Goal: Contribute content: Contribute content

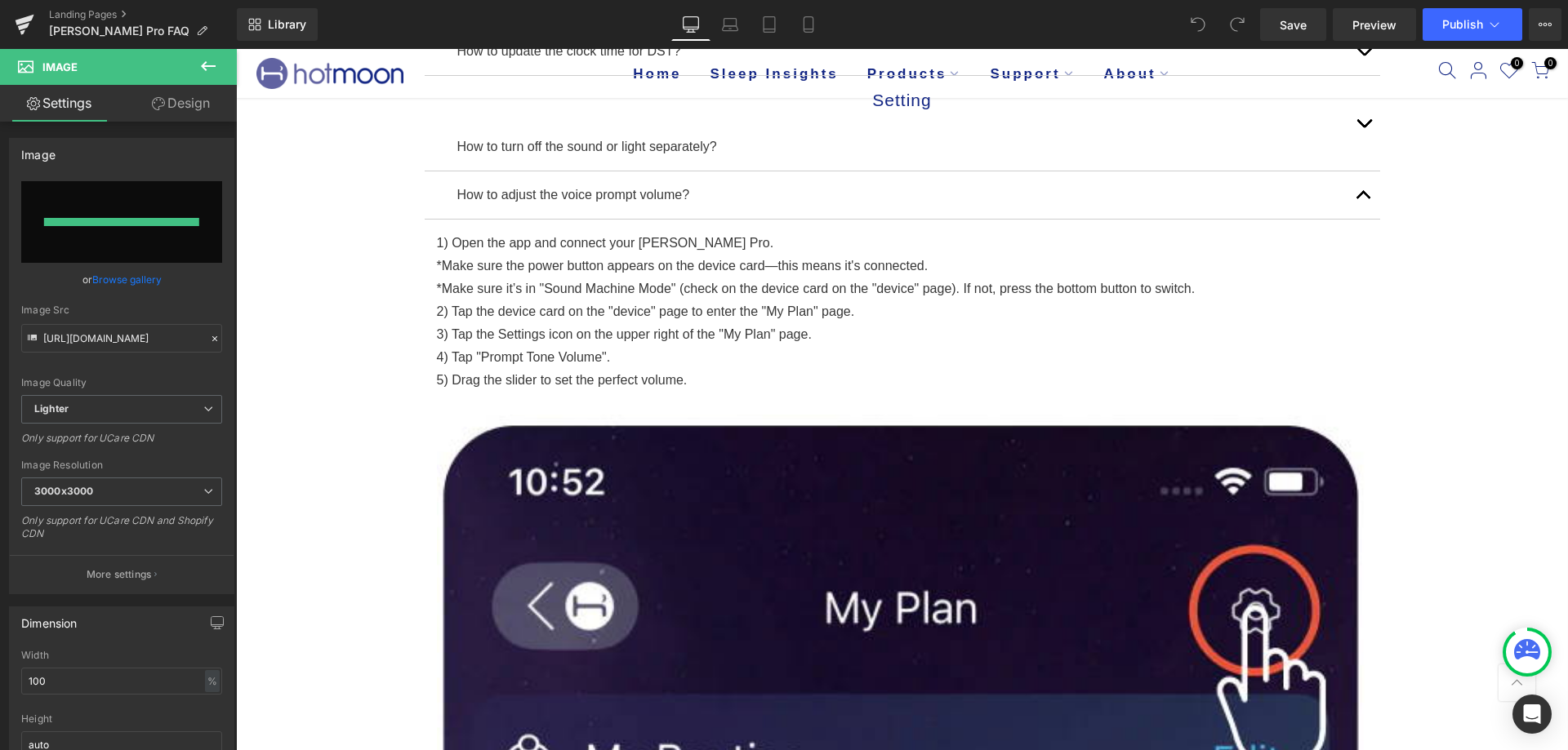
type input "[URL][DOMAIN_NAME]"
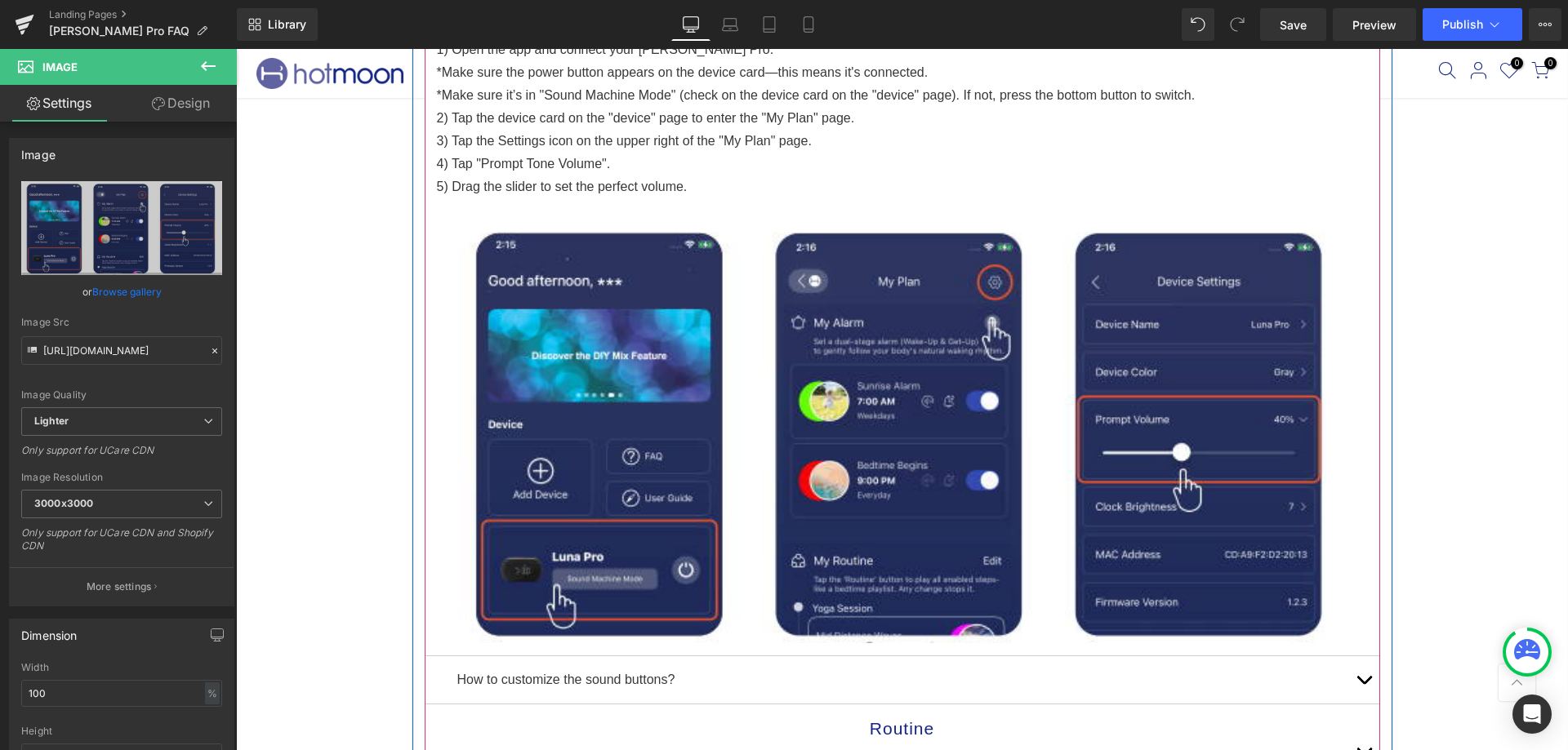
scroll to position [571, 0]
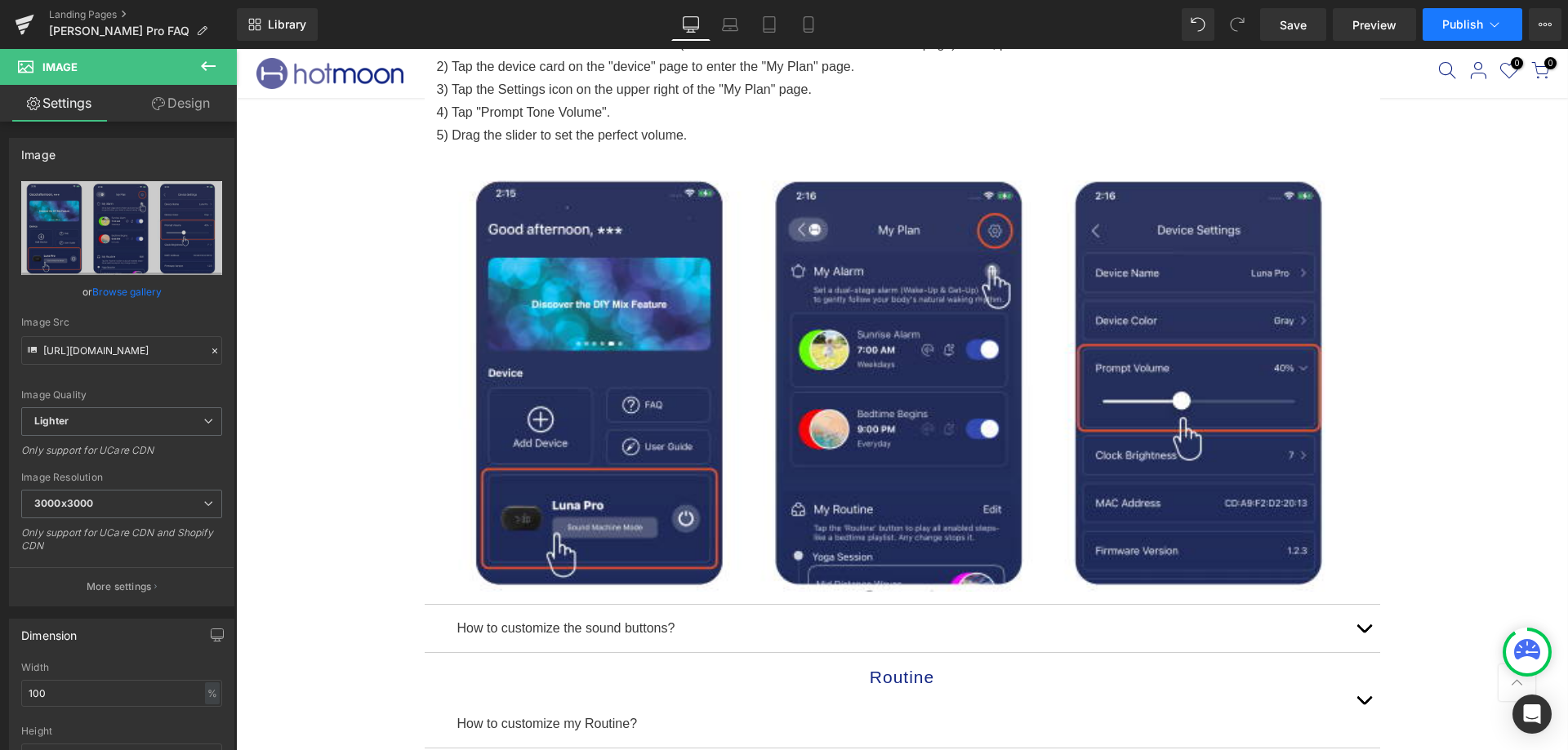
click at [1462, 15] on button "Publish" at bounding box center [1473, 24] width 99 height 32
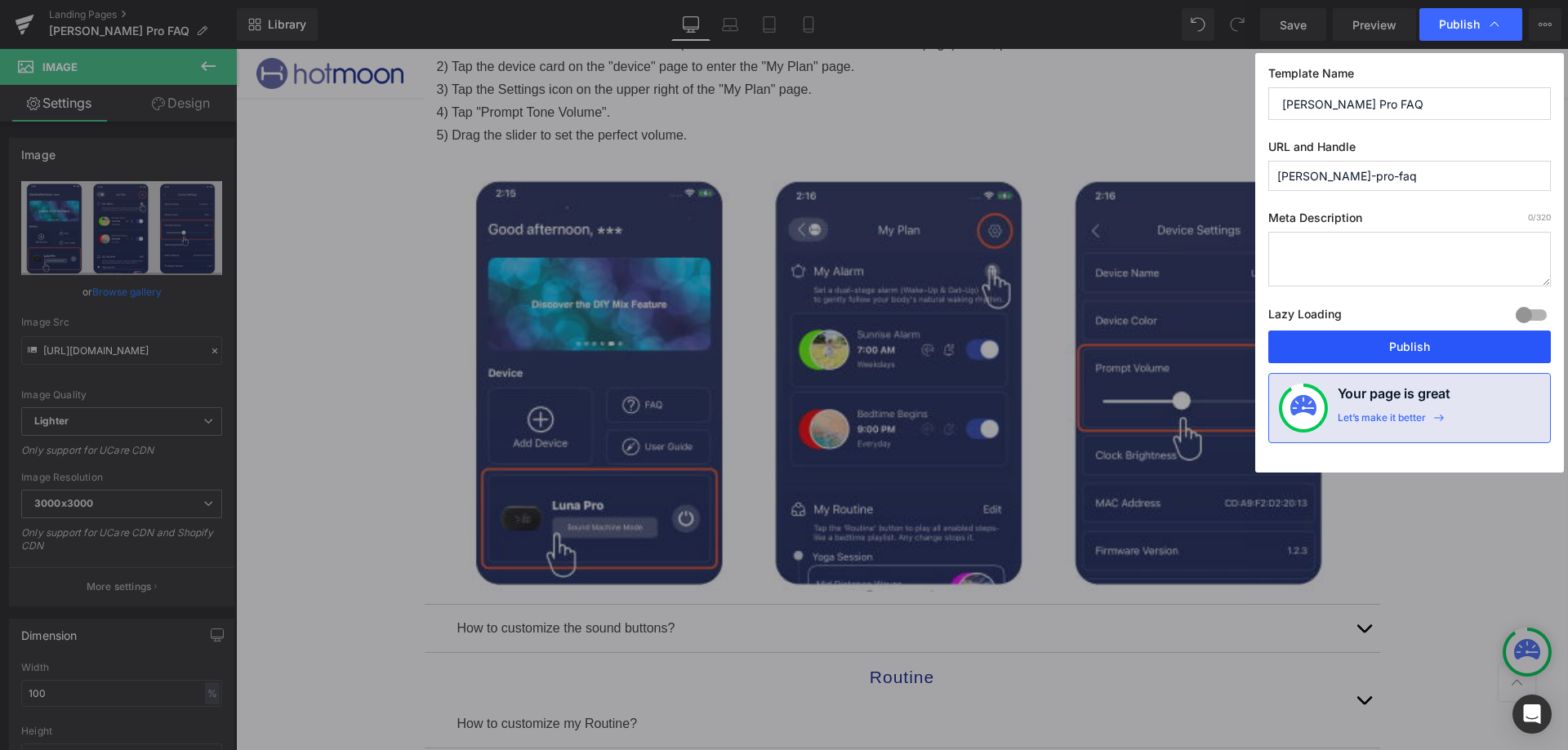
click at [1326, 345] on button "Publish" at bounding box center [1410, 346] width 283 height 32
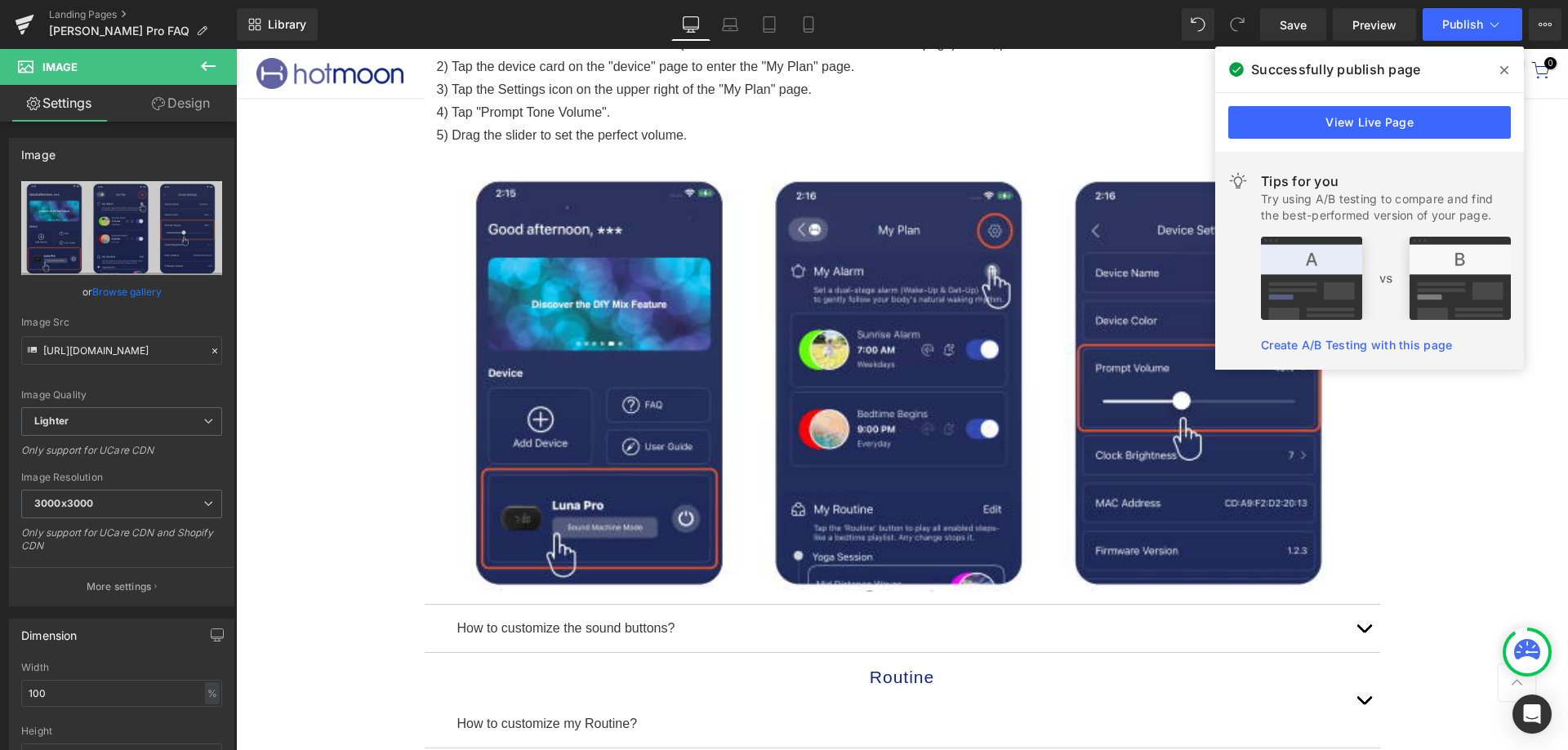
drag, startPoint x: 1503, startPoint y: 74, endPoint x: 1006, endPoint y: 504, distance: 657.2
click at [1503, 74] on icon at bounding box center [1504, 70] width 8 height 13
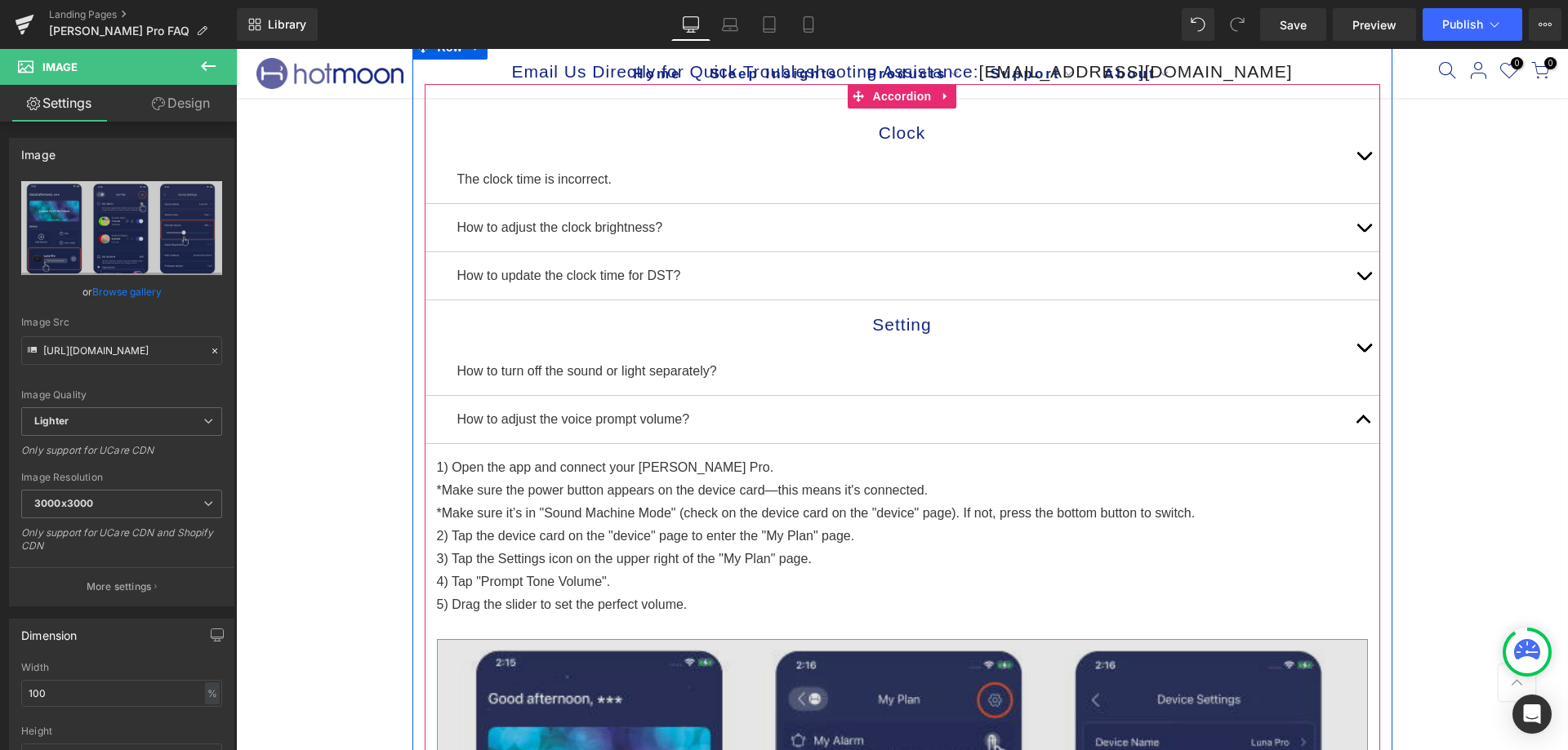
scroll to position [82, 0]
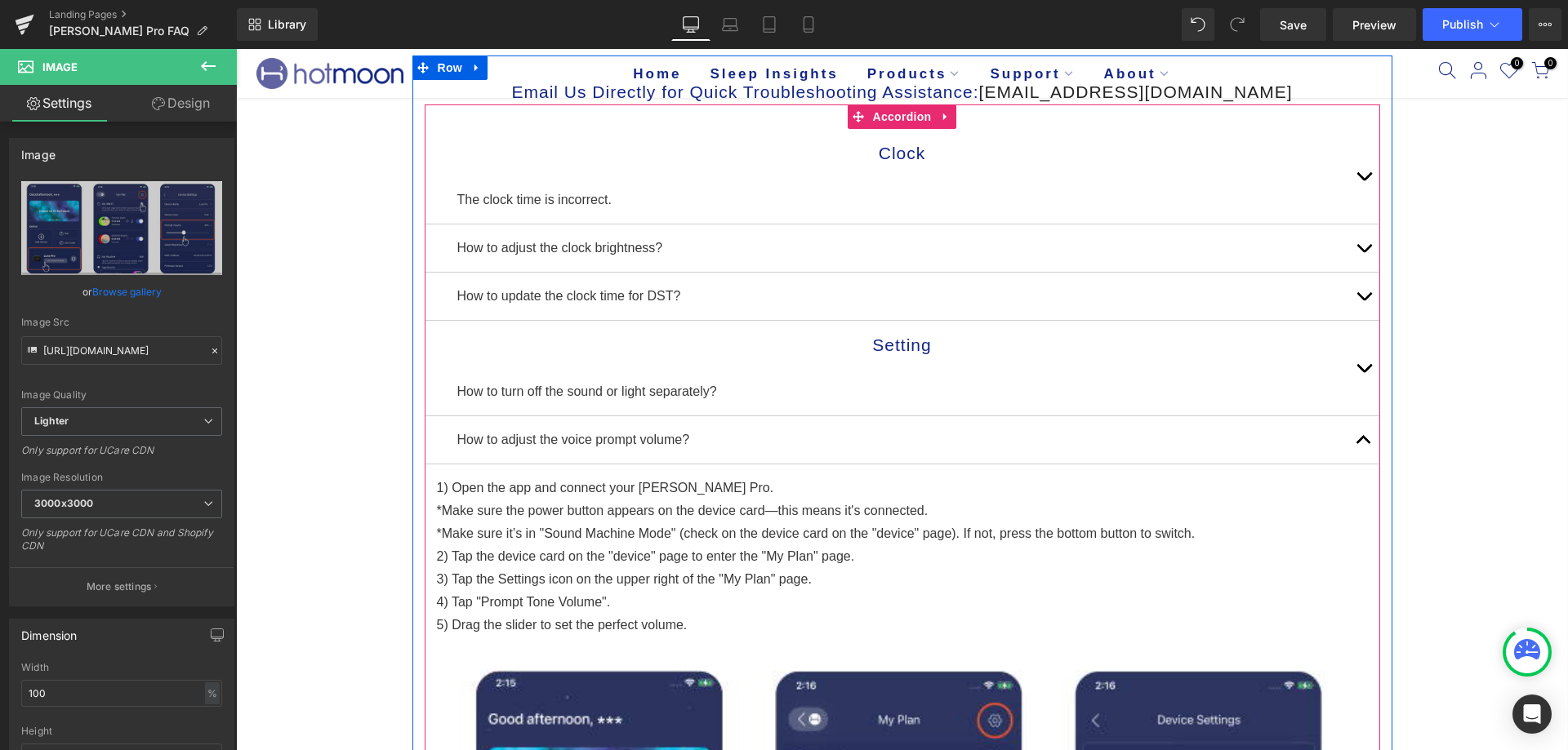
click at [1364, 252] on span "button" at bounding box center [1364, 252] width 0 height 0
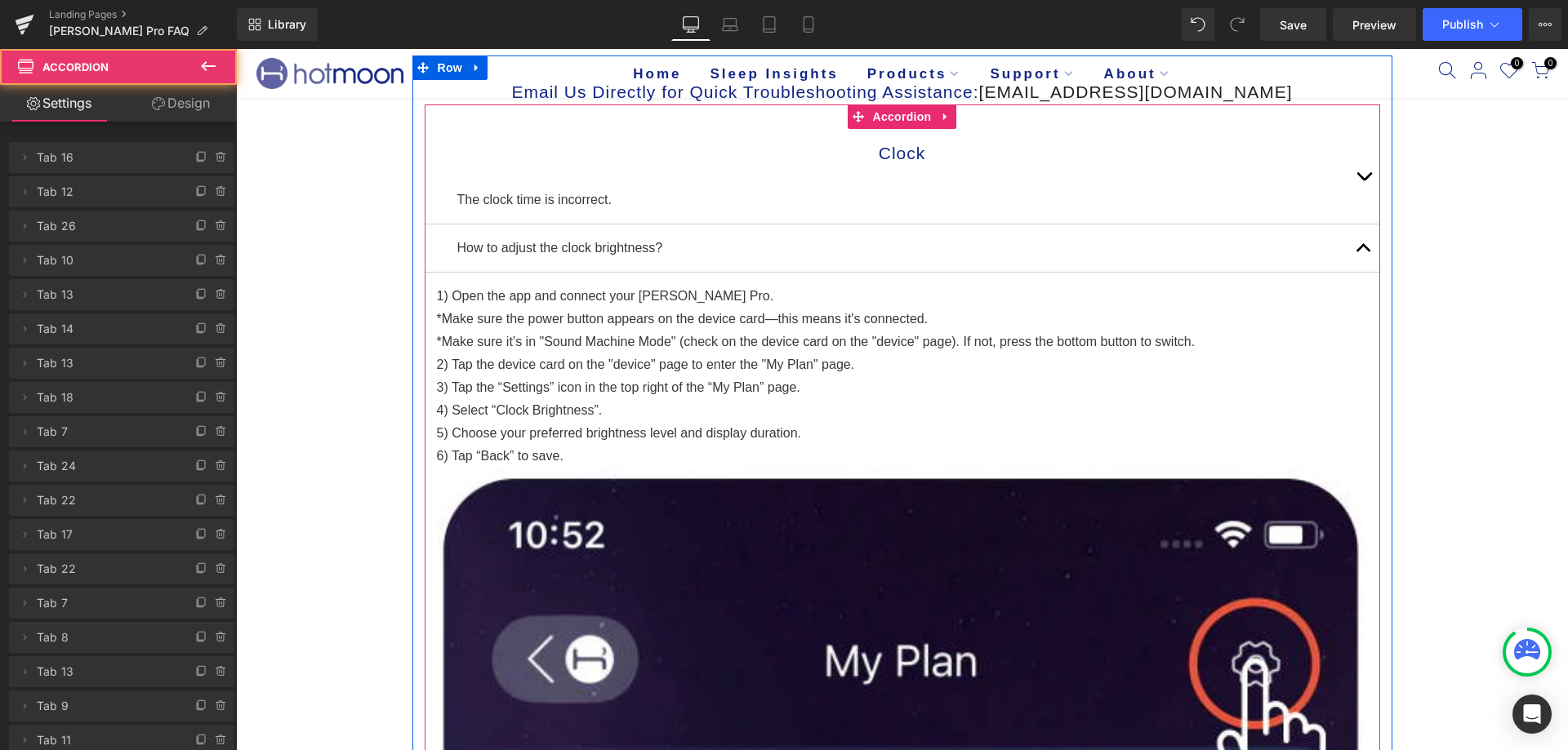
click at [1355, 248] on button "button" at bounding box center [1364, 247] width 32 height 47
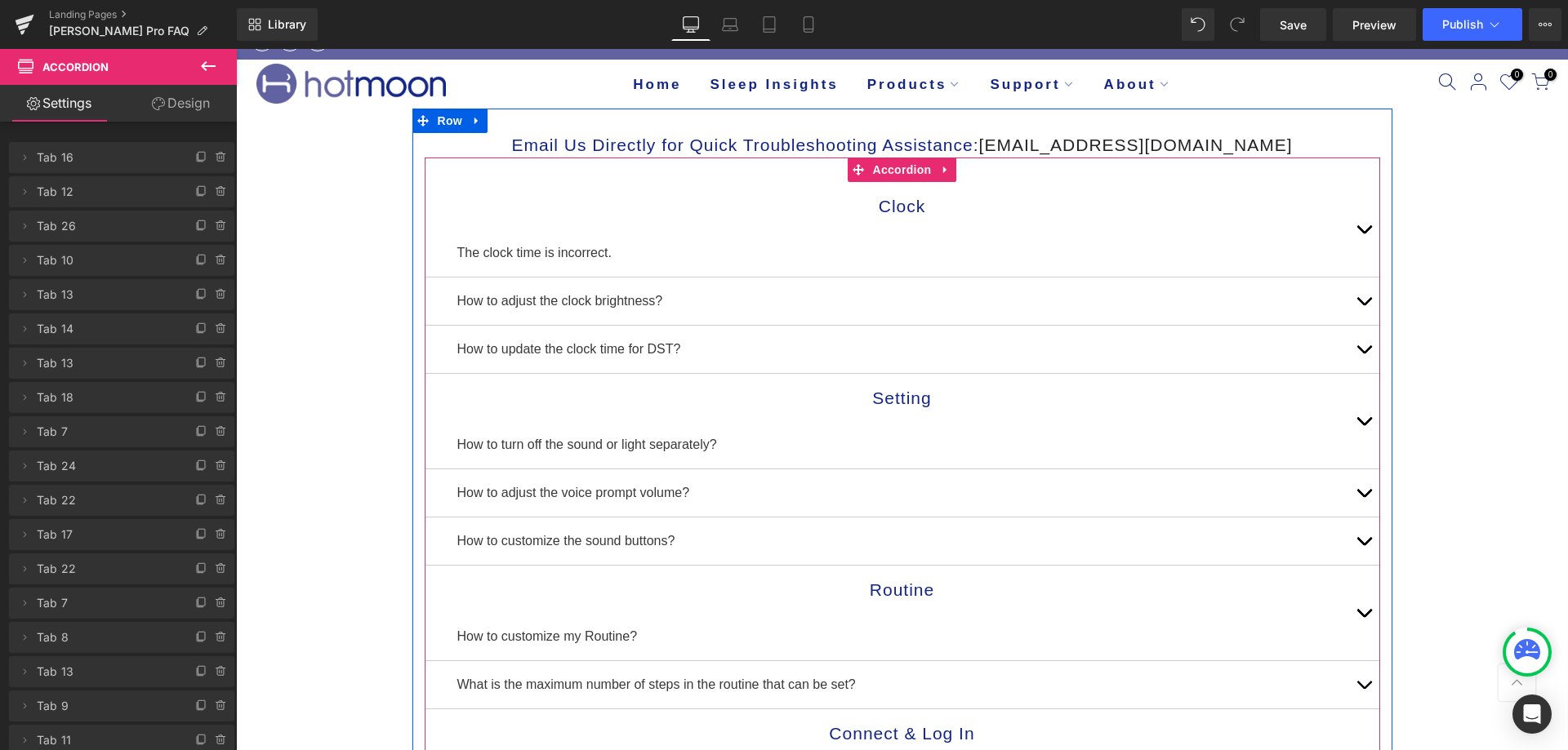
scroll to position [0, 0]
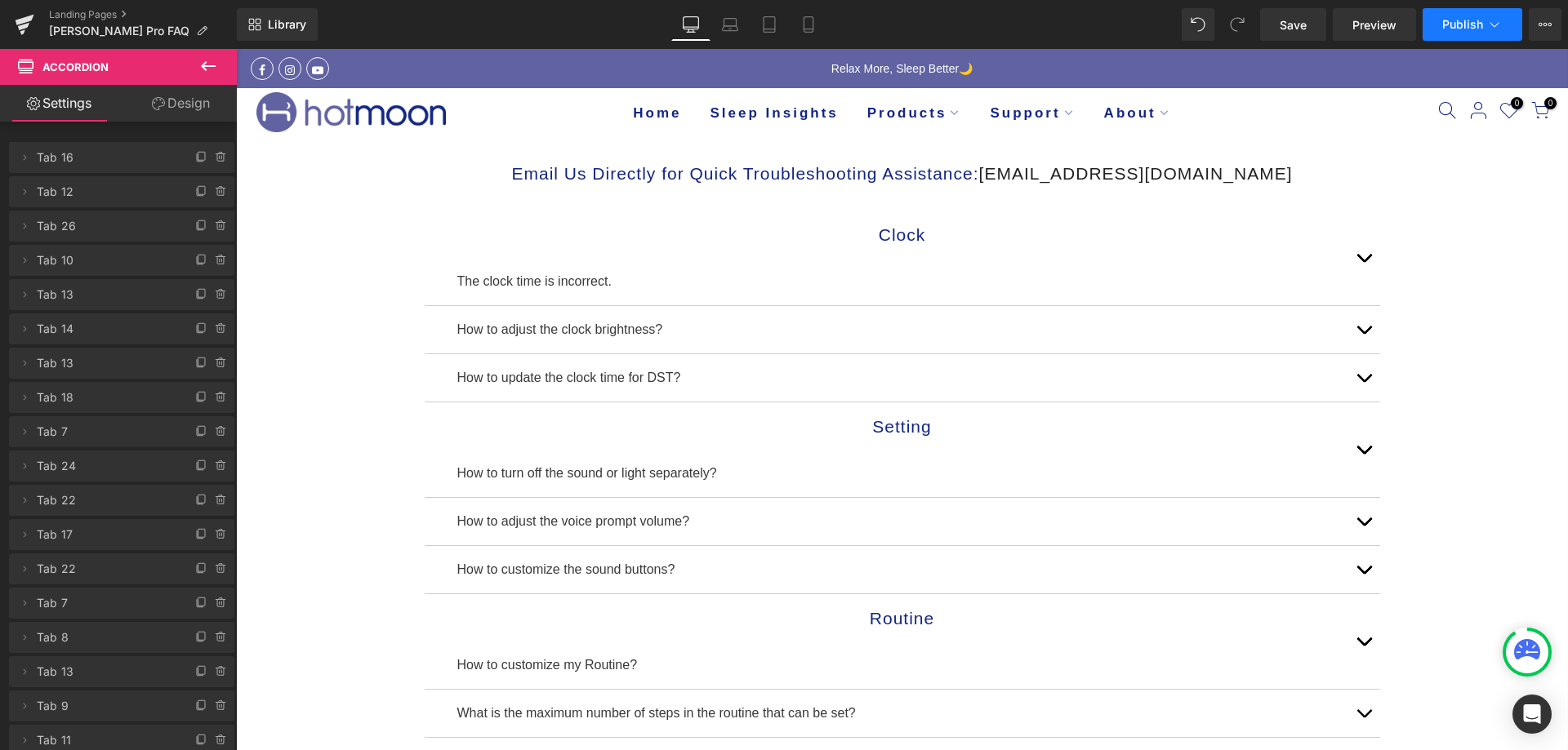
click at [1440, 19] on button "Publish" at bounding box center [1473, 24] width 99 height 32
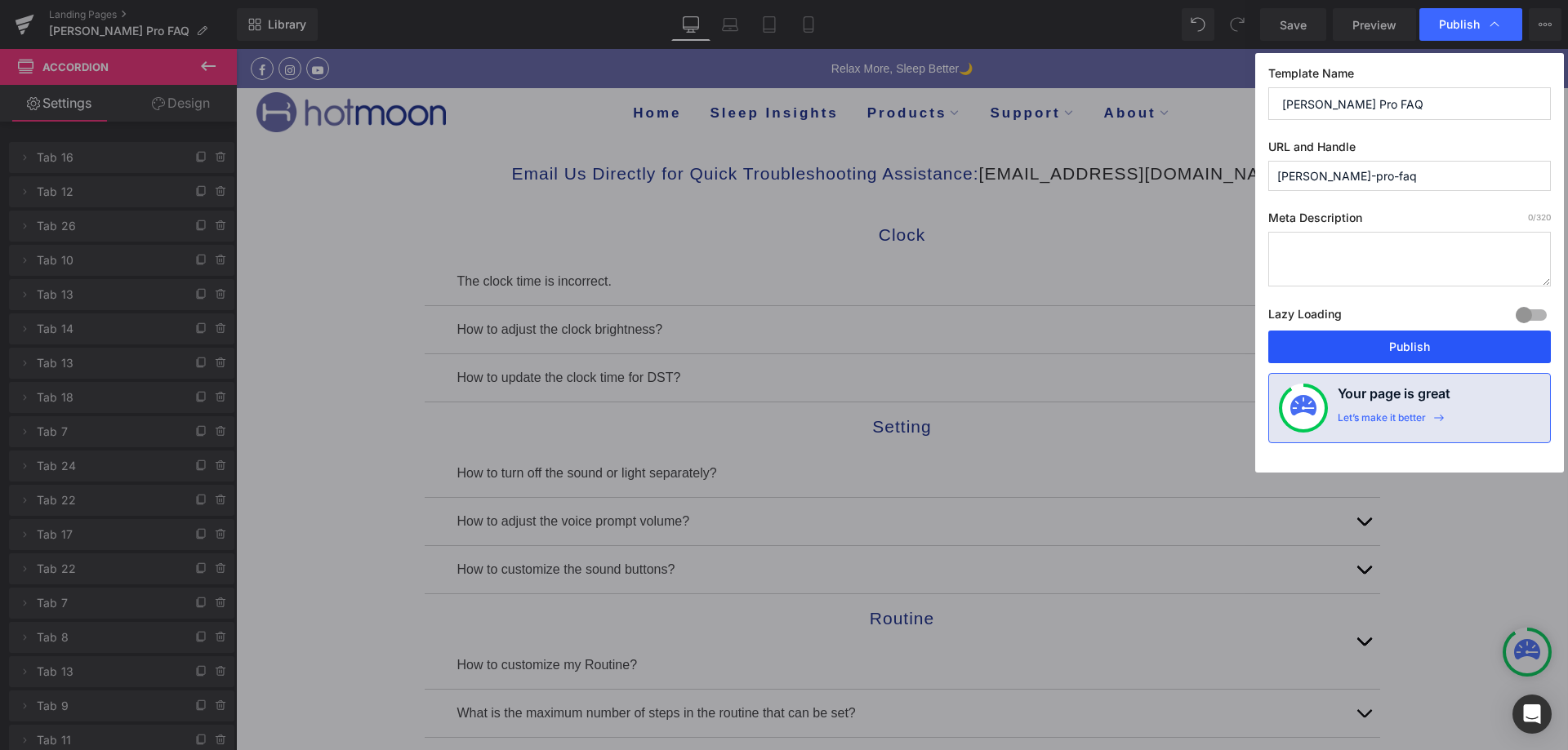
click at [1293, 347] on button "Publish" at bounding box center [1410, 346] width 283 height 32
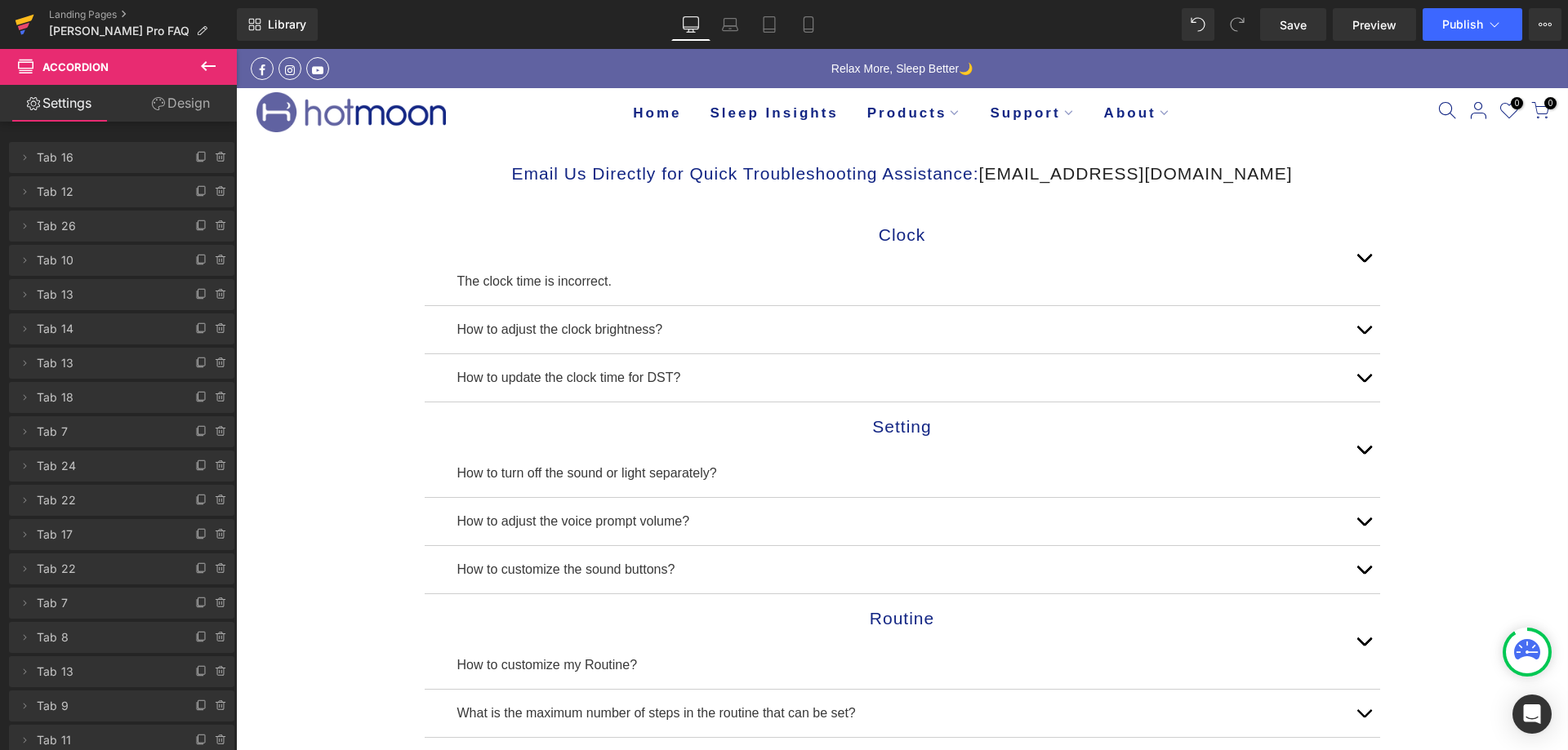
click at [22, 22] on icon at bounding box center [25, 20] width 19 height 11
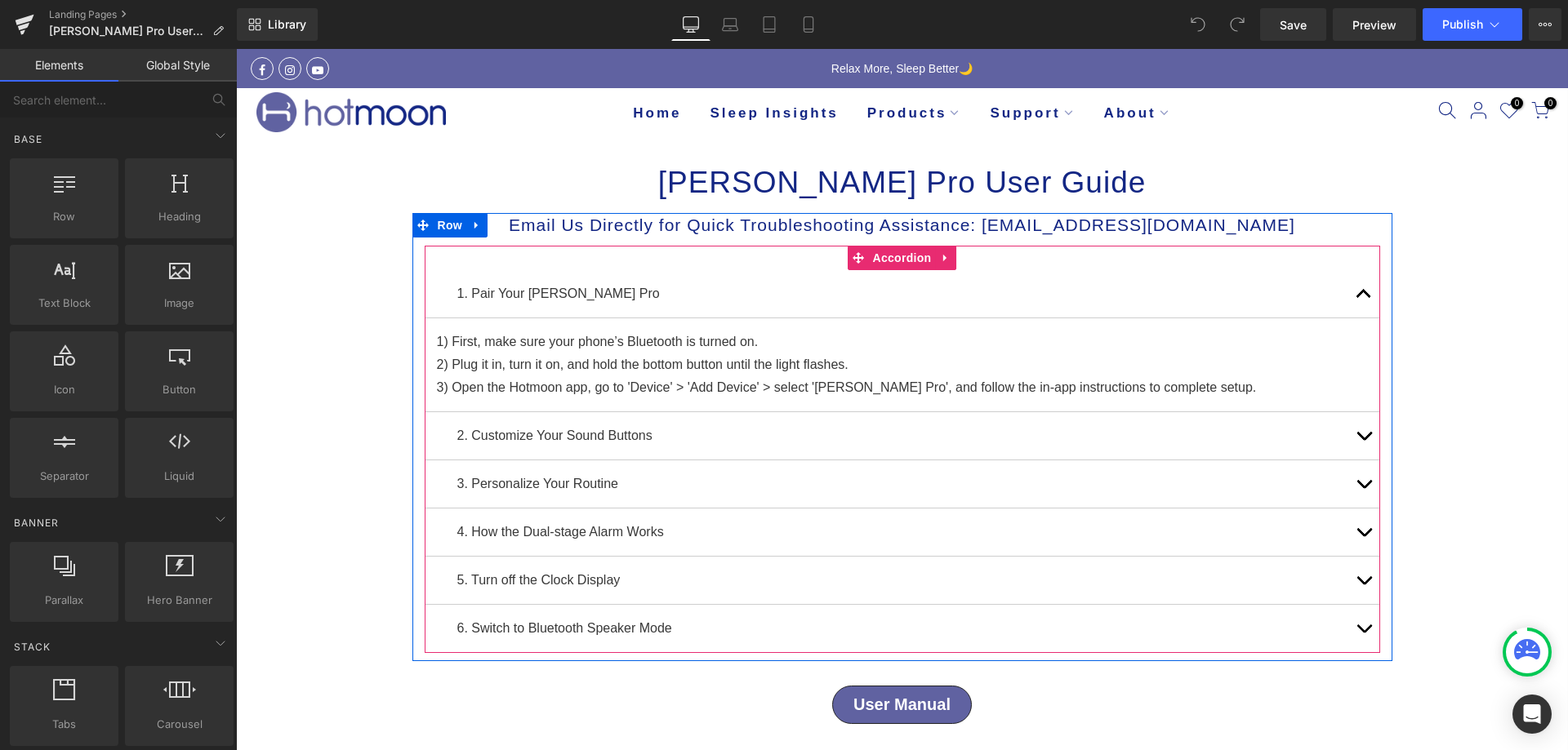
click at [1359, 530] on button "button" at bounding box center [1364, 532] width 32 height 47
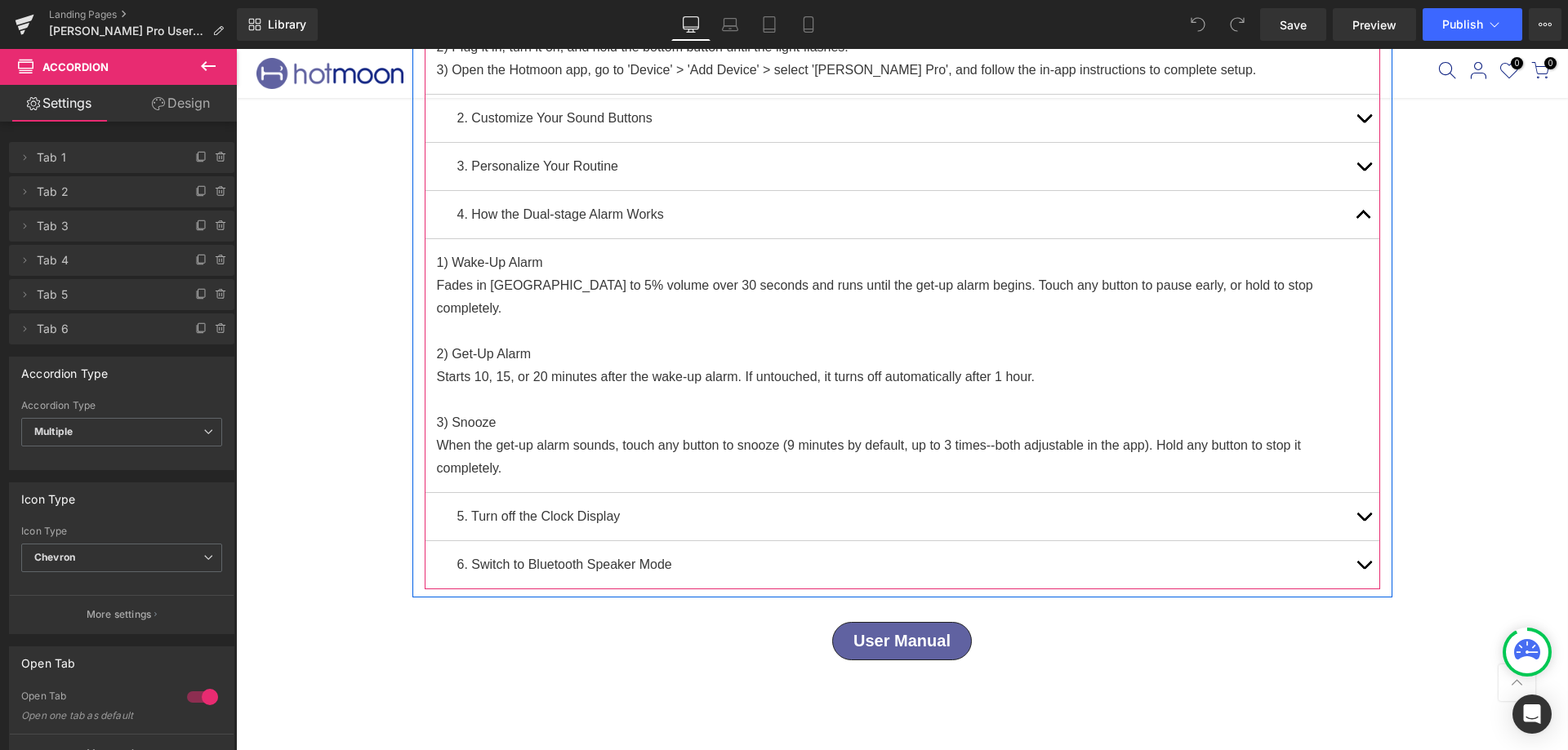
scroll to position [327, 0]
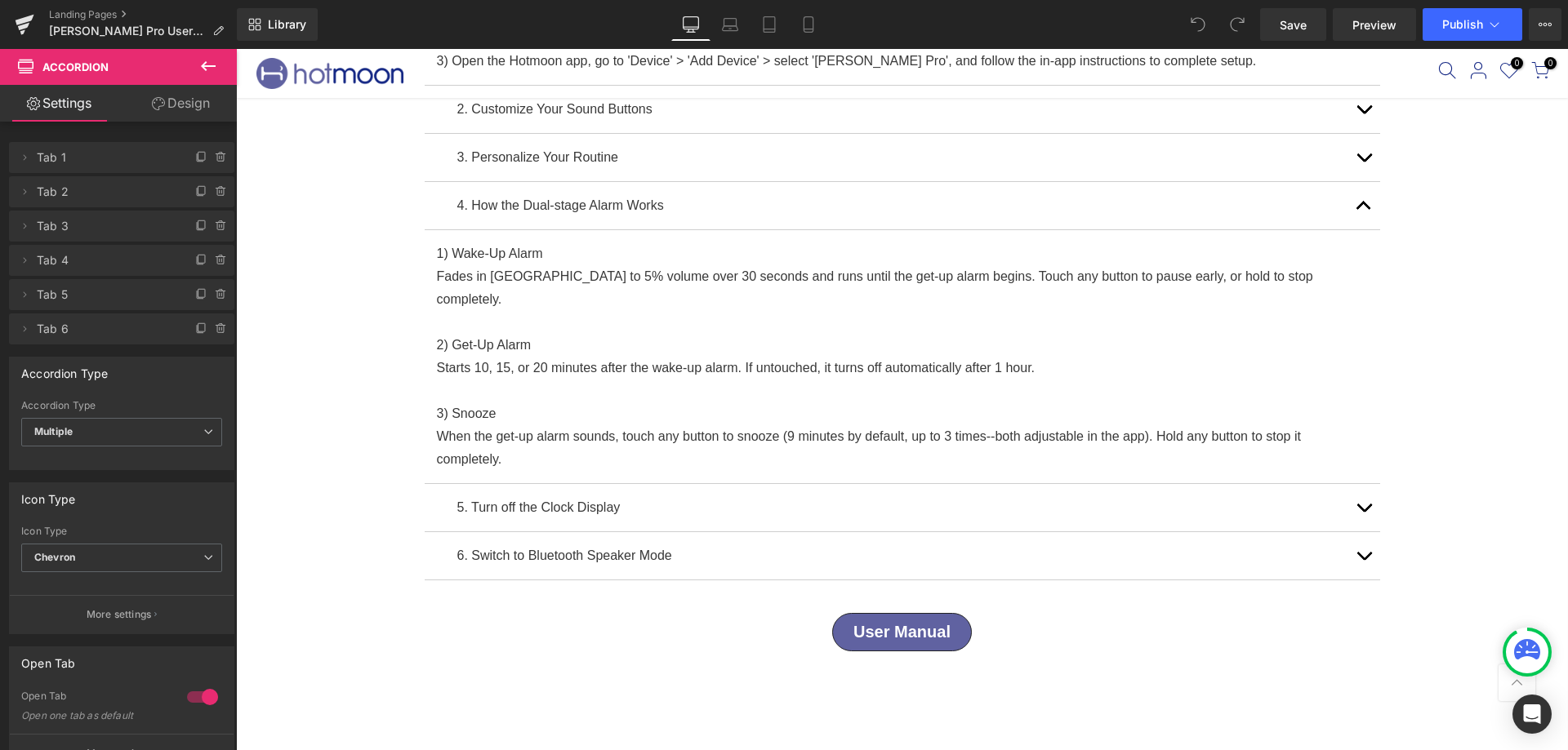
click at [197, 64] on button at bounding box center [208, 66] width 57 height 36
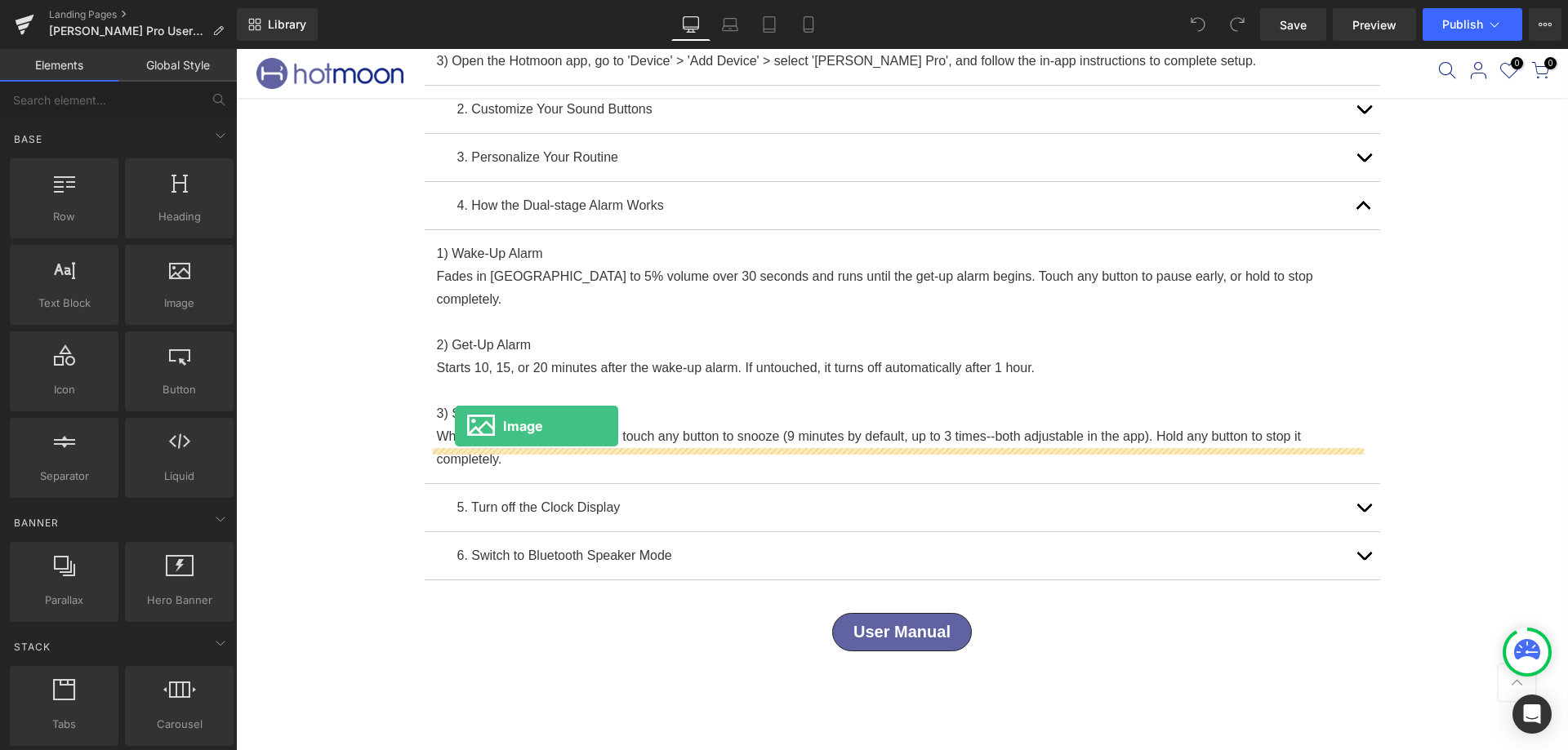
drag, startPoint x: 435, startPoint y: 327, endPoint x: 455, endPoint y: 426, distance: 101.0
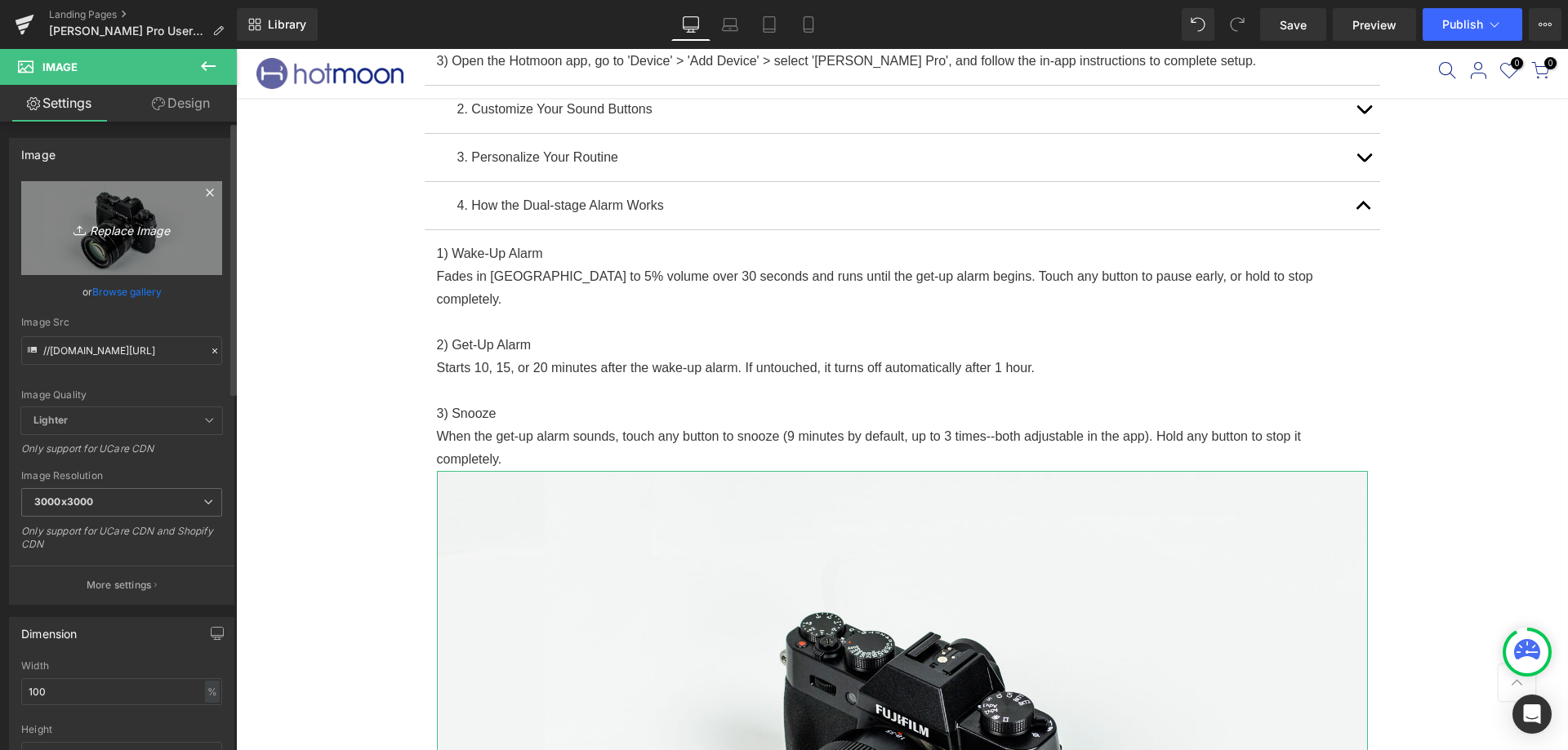
click at [139, 234] on icon "Replace Image" at bounding box center [122, 228] width 131 height 21
type input "C:\fakepath\E57FD623-C5DD-4f76-B6A8-09C3B8FA4545.png"
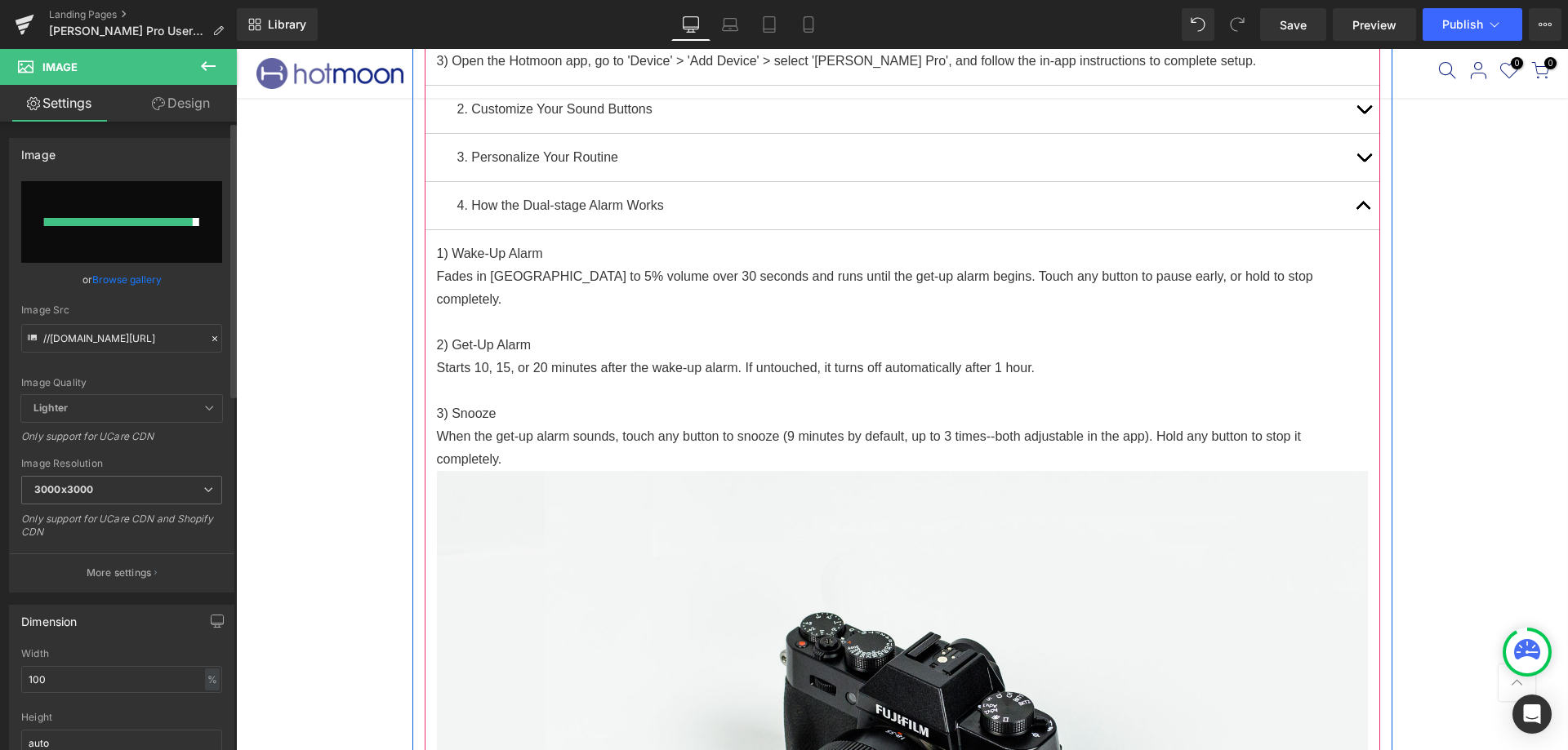
type input "https://ucarecdn.com/7bc63ac1-f5f8-4eaa-bf99-345dd26ec18c/-/format/auto/-/previ…"
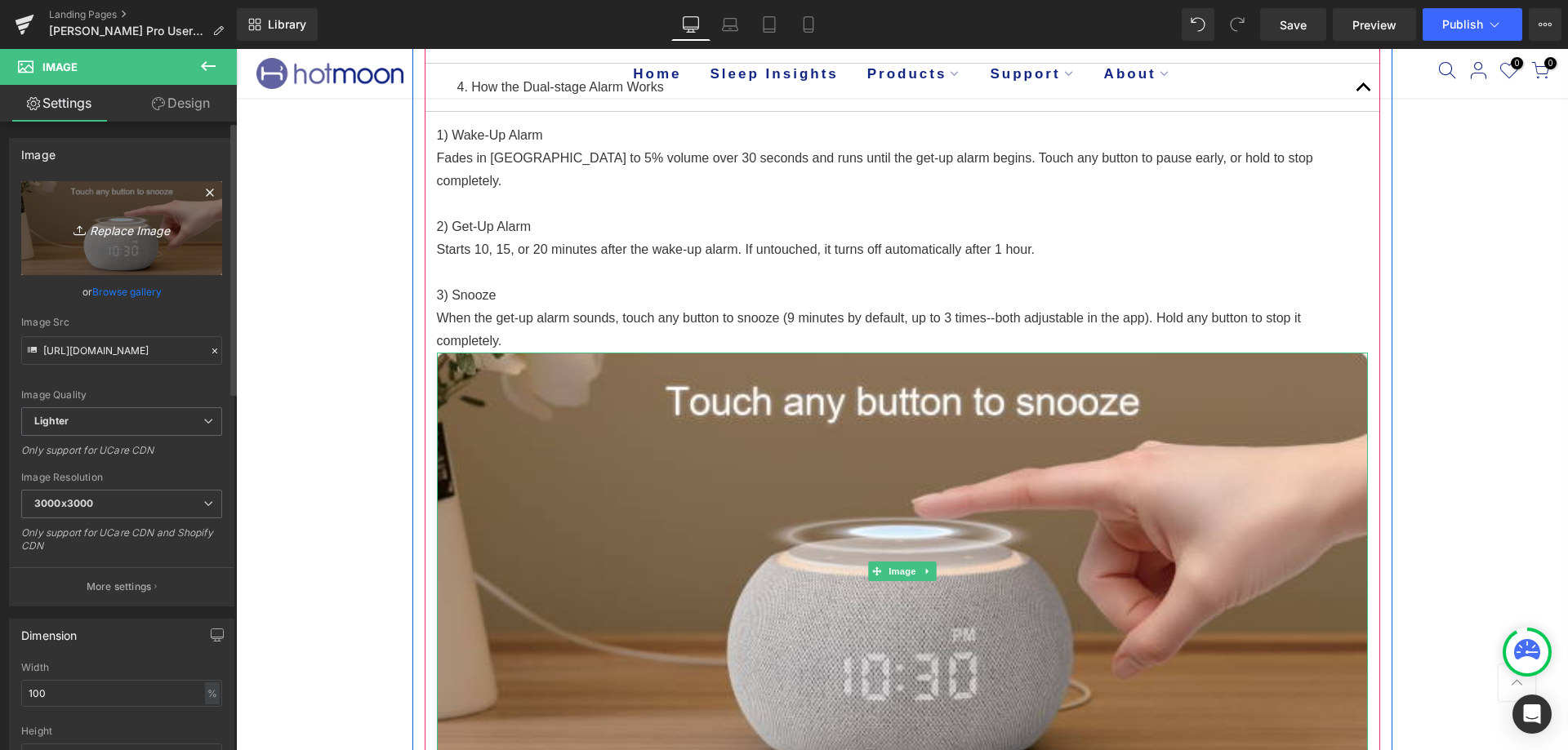
scroll to position [408, 0]
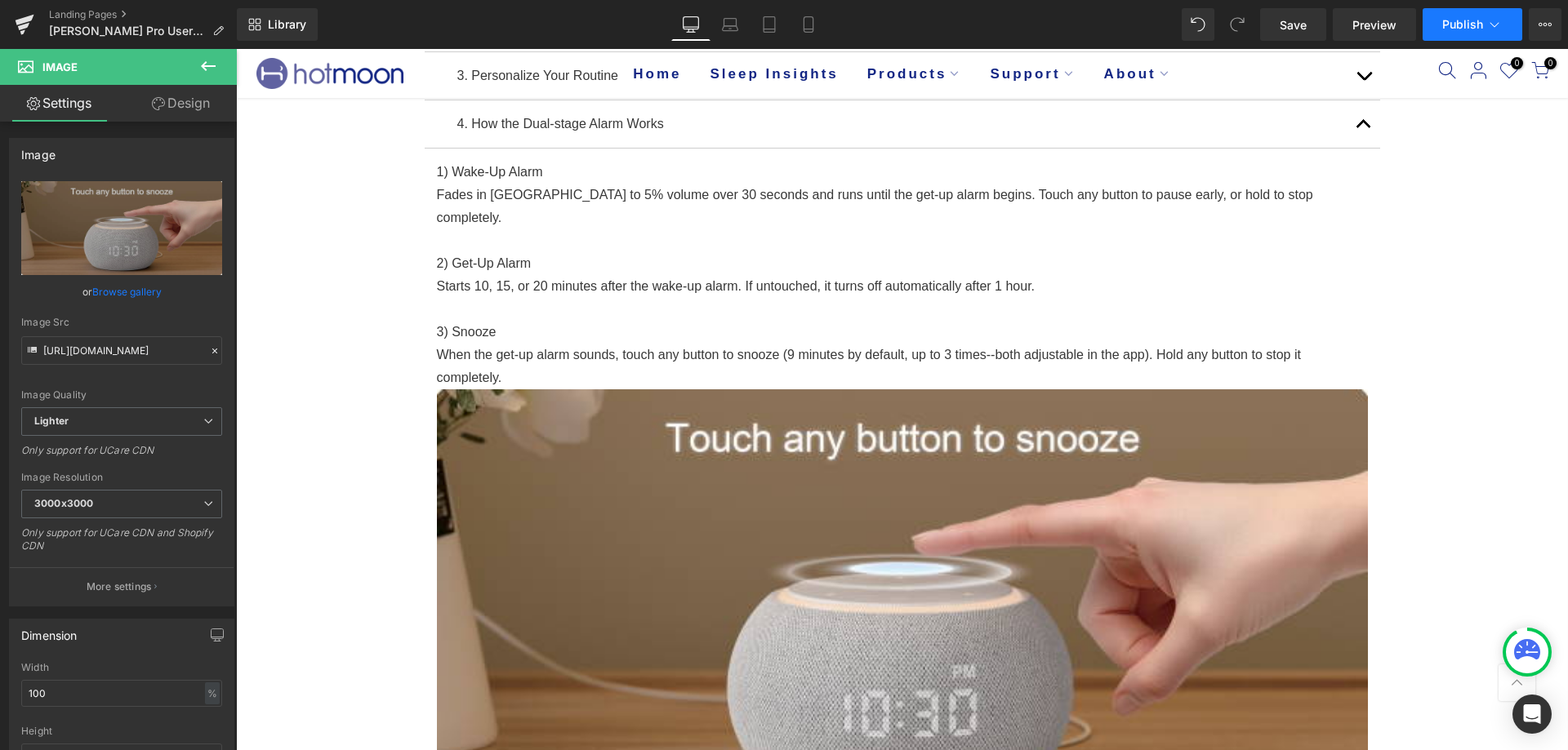
click at [1445, 22] on span "Publish" at bounding box center [1462, 25] width 41 height 13
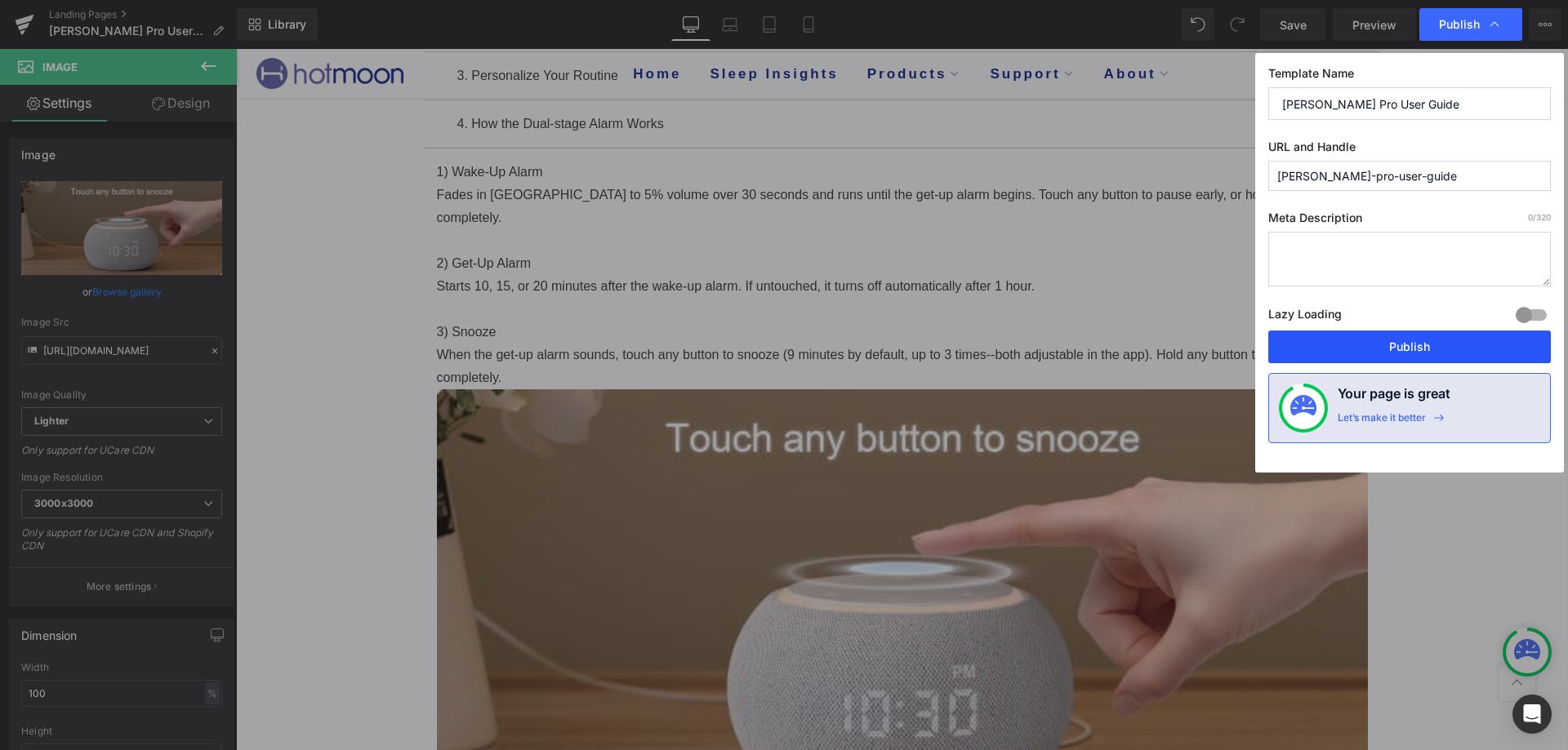
click at [1380, 345] on button "Publish" at bounding box center [1410, 346] width 283 height 32
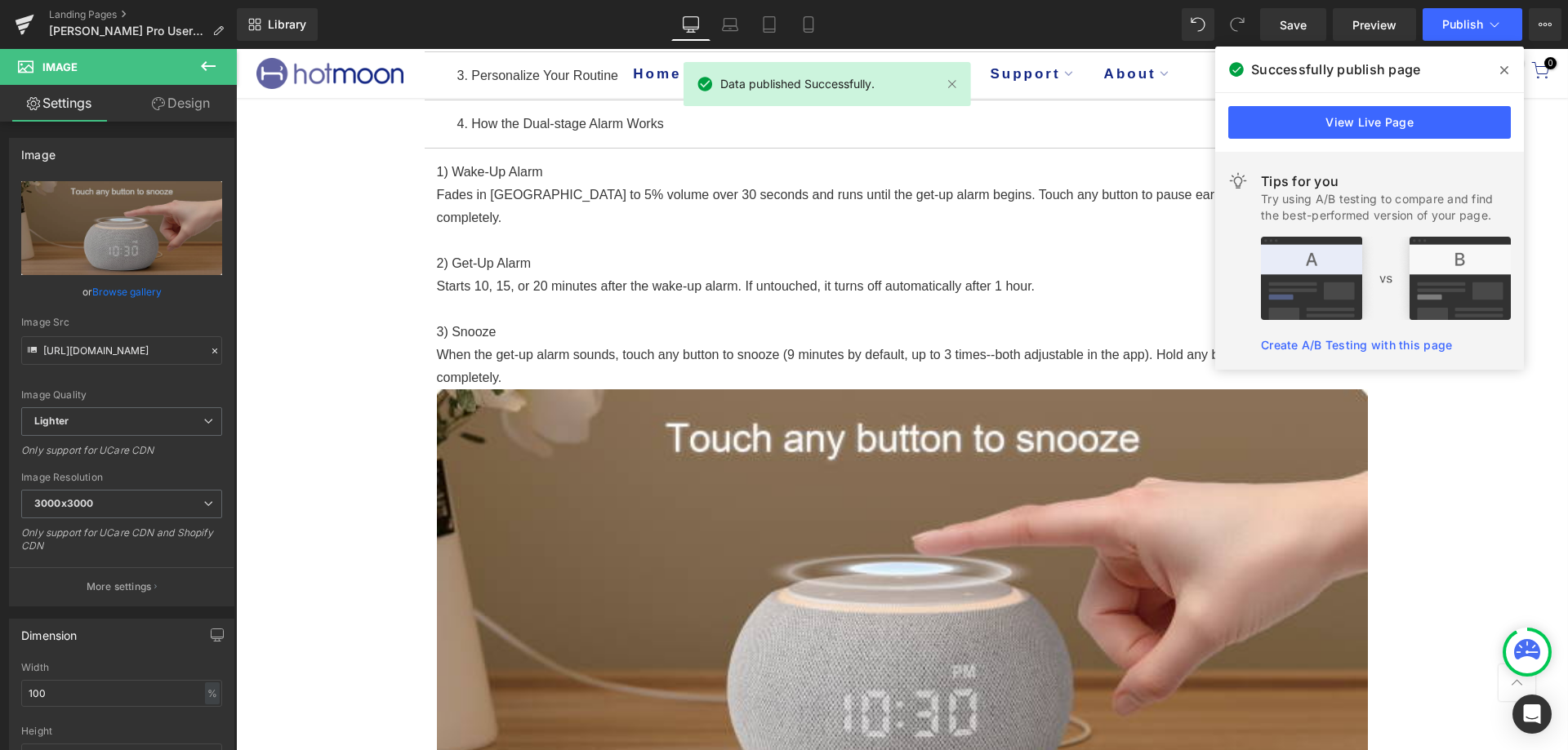
click at [1502, 128] on link "View Live Page" at bounding box center [1370, 122] width 283 height 32
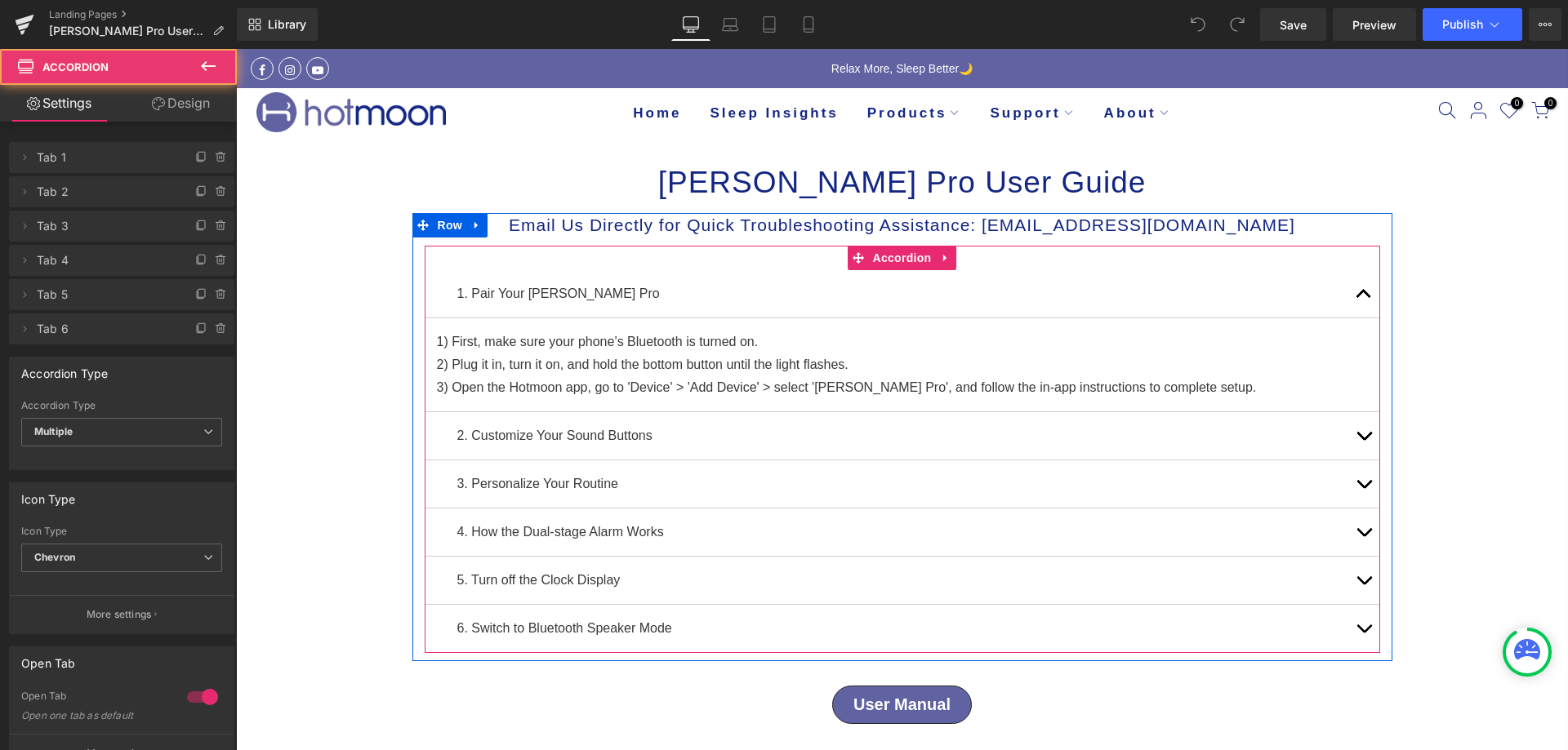
click at [1358, 530] on button "button" at bounding box center [1364, 532] width 32 height 47
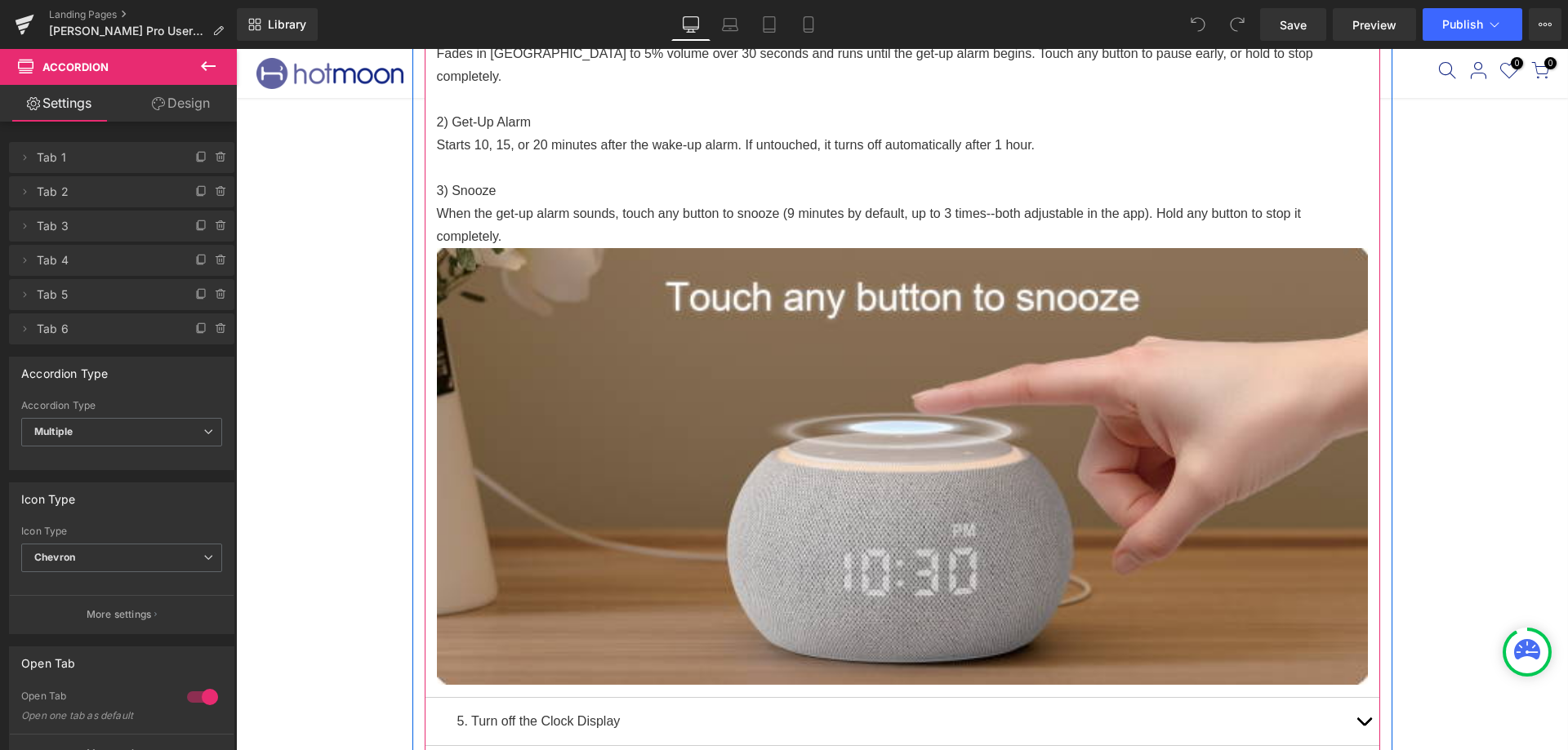
scroll to position [571, 0]
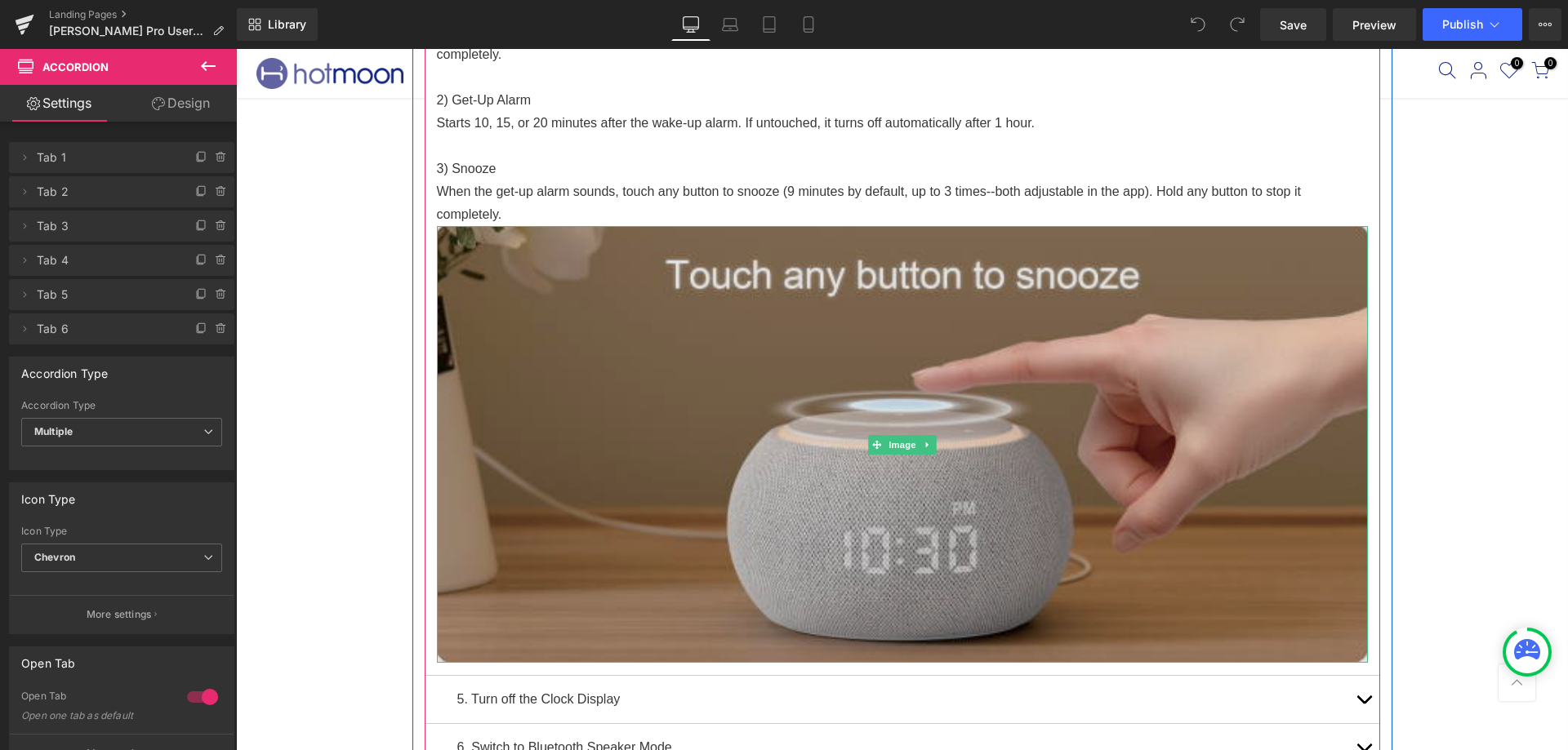
click at [769, 337] on img at bounding box center [902, 444] width 931 height 437
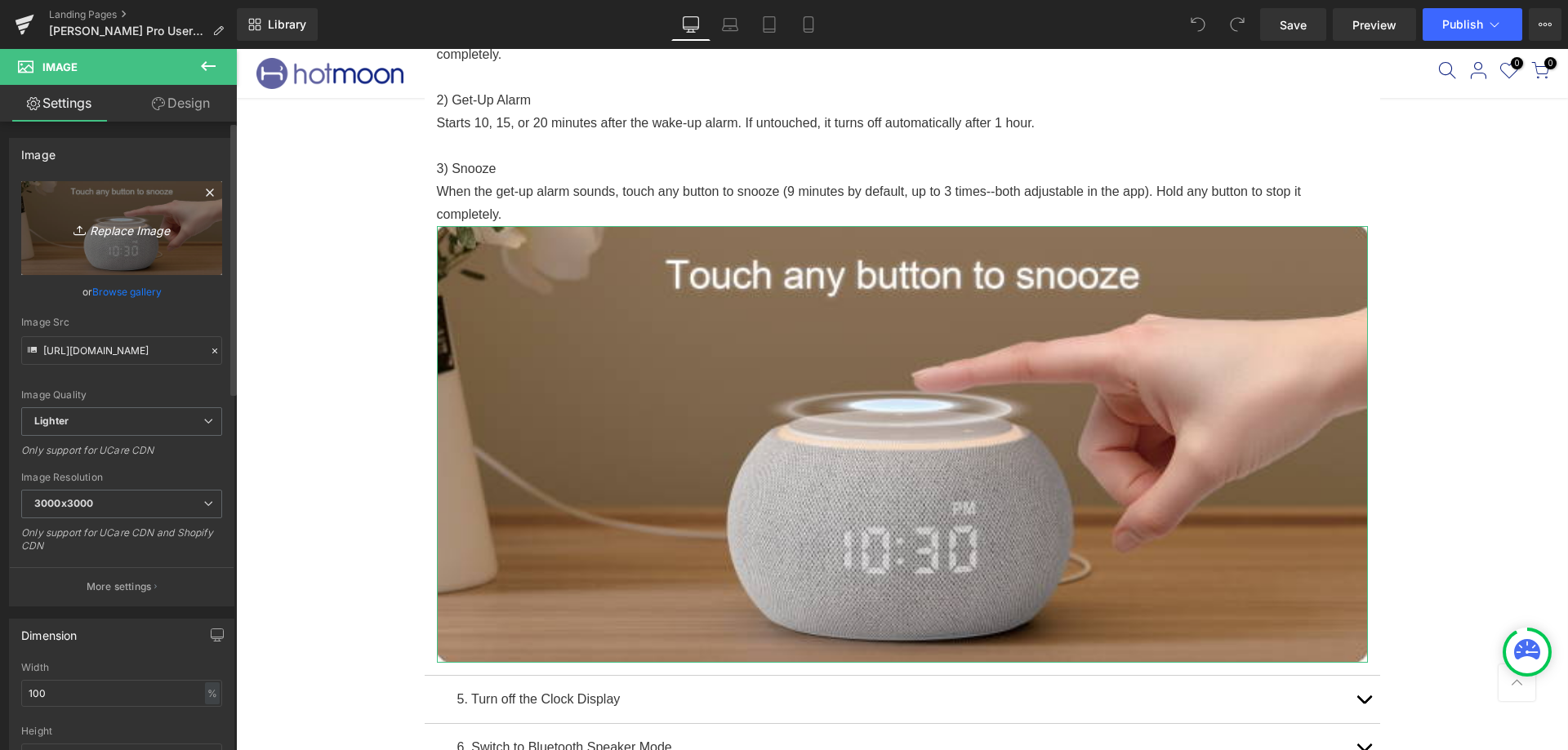
click at [100, 232] on icon "Replace Image" at bounding box center [122, 228] width 131 height 21
type input "C:\fakepath\Luna-pro-说明书1.png"
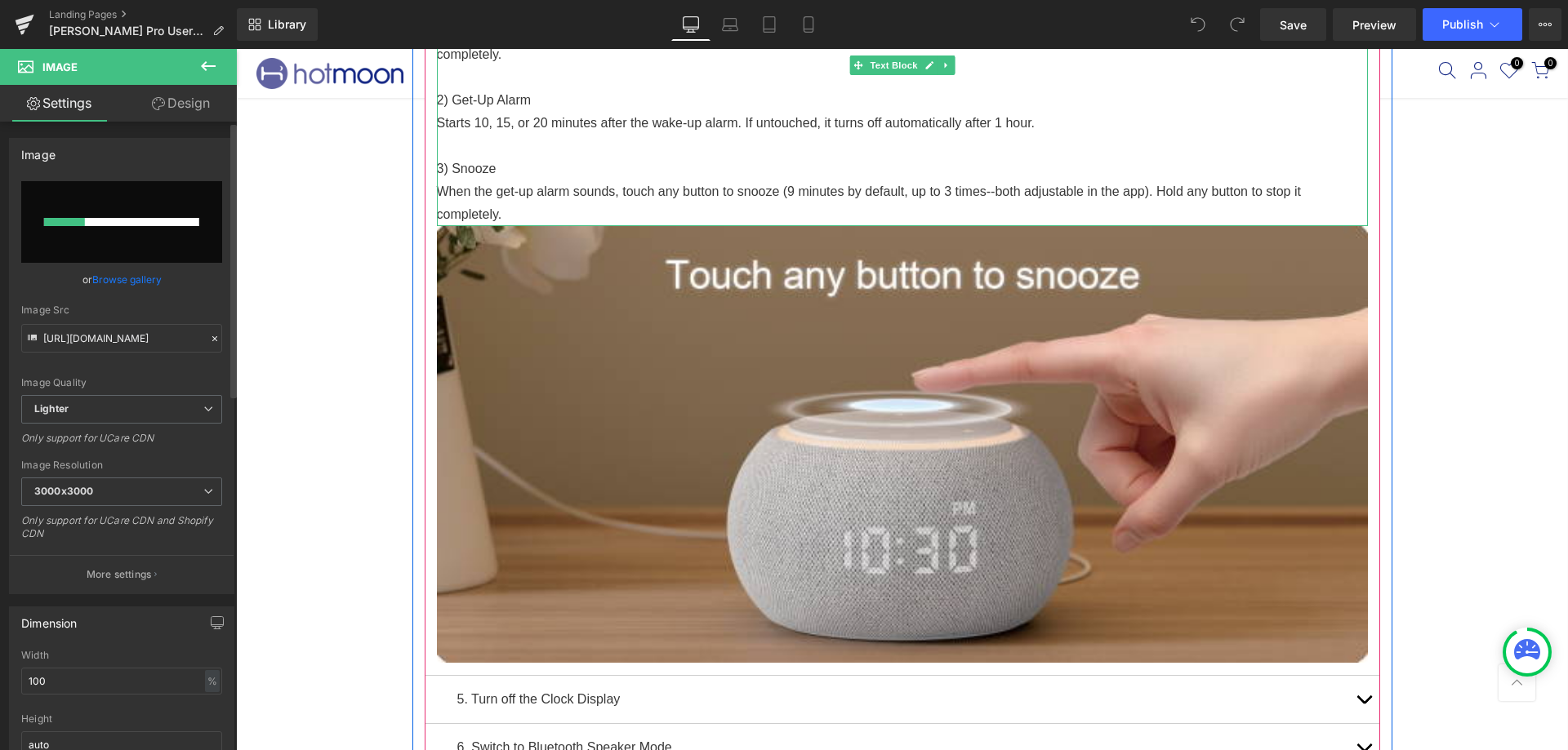
scroll to position [0, 0]
type input "https://ucarecdn.com/6e708838-5d8f-47e8-83c2-af537d45ef56/-/format/auto/-/previ…"
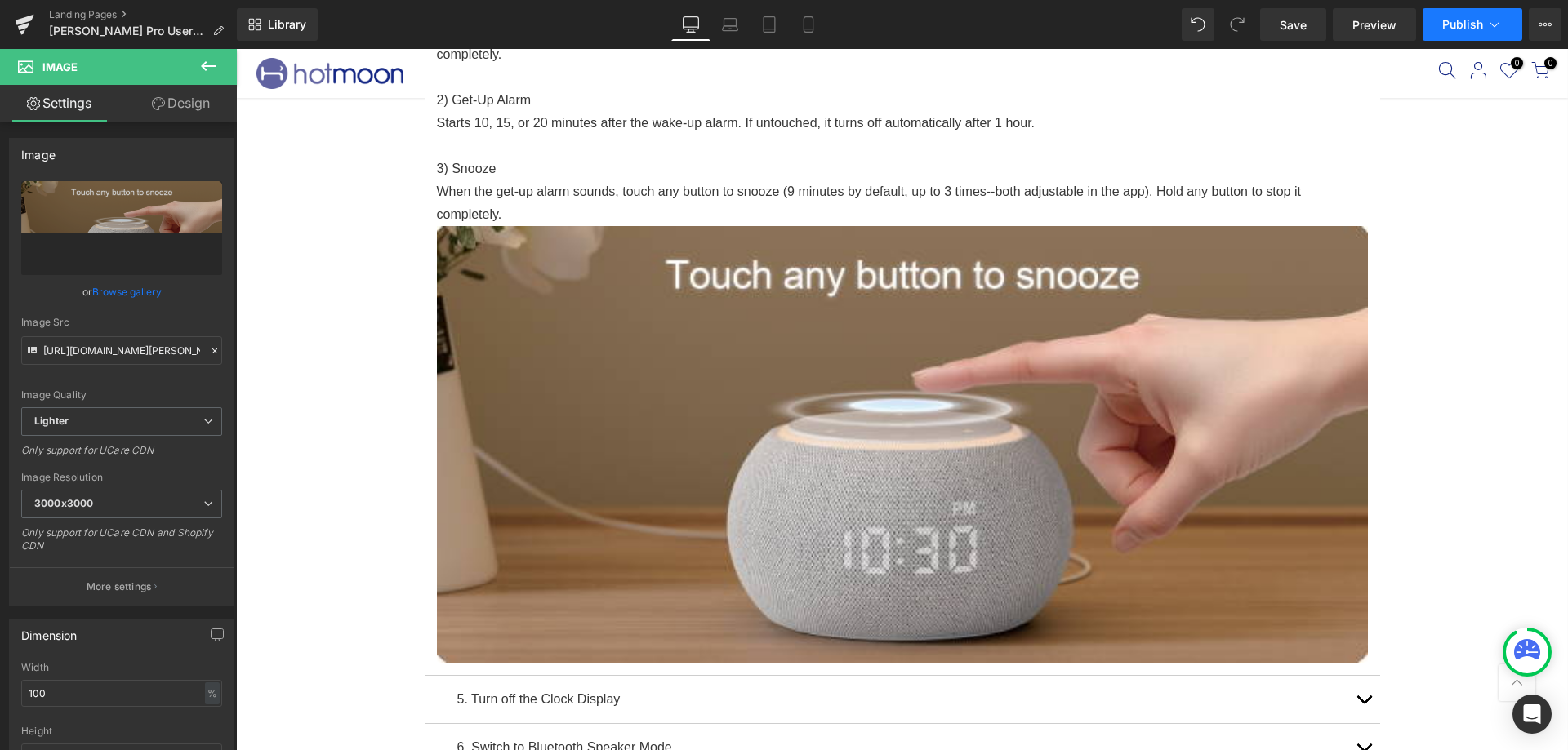
click at [1460, 37] on button "Publish" at bounding box center [1473, 24] width 99 height 32
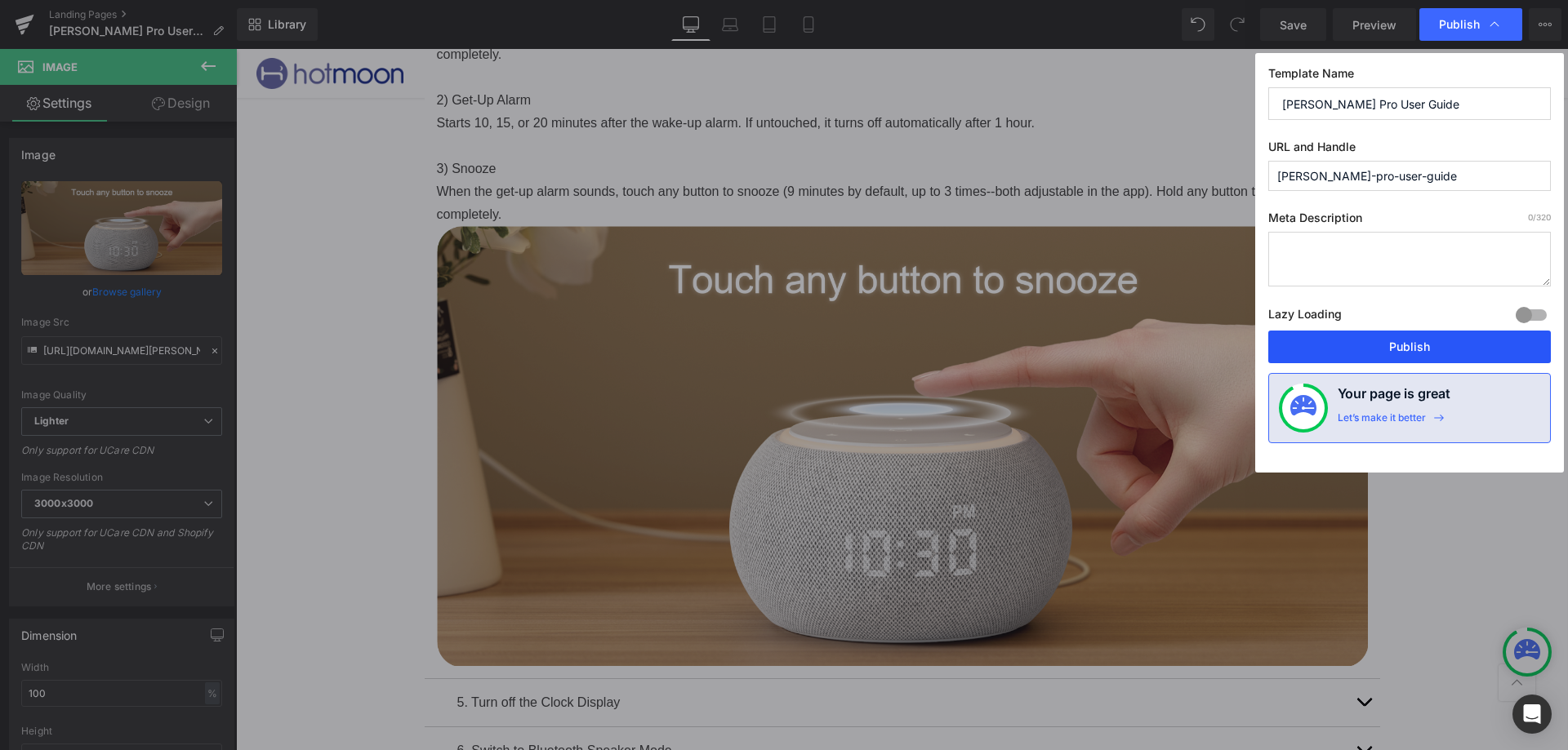
click at [1292, 349] on button "Publish" at bounding box center [1410, 346] width 283 height 32
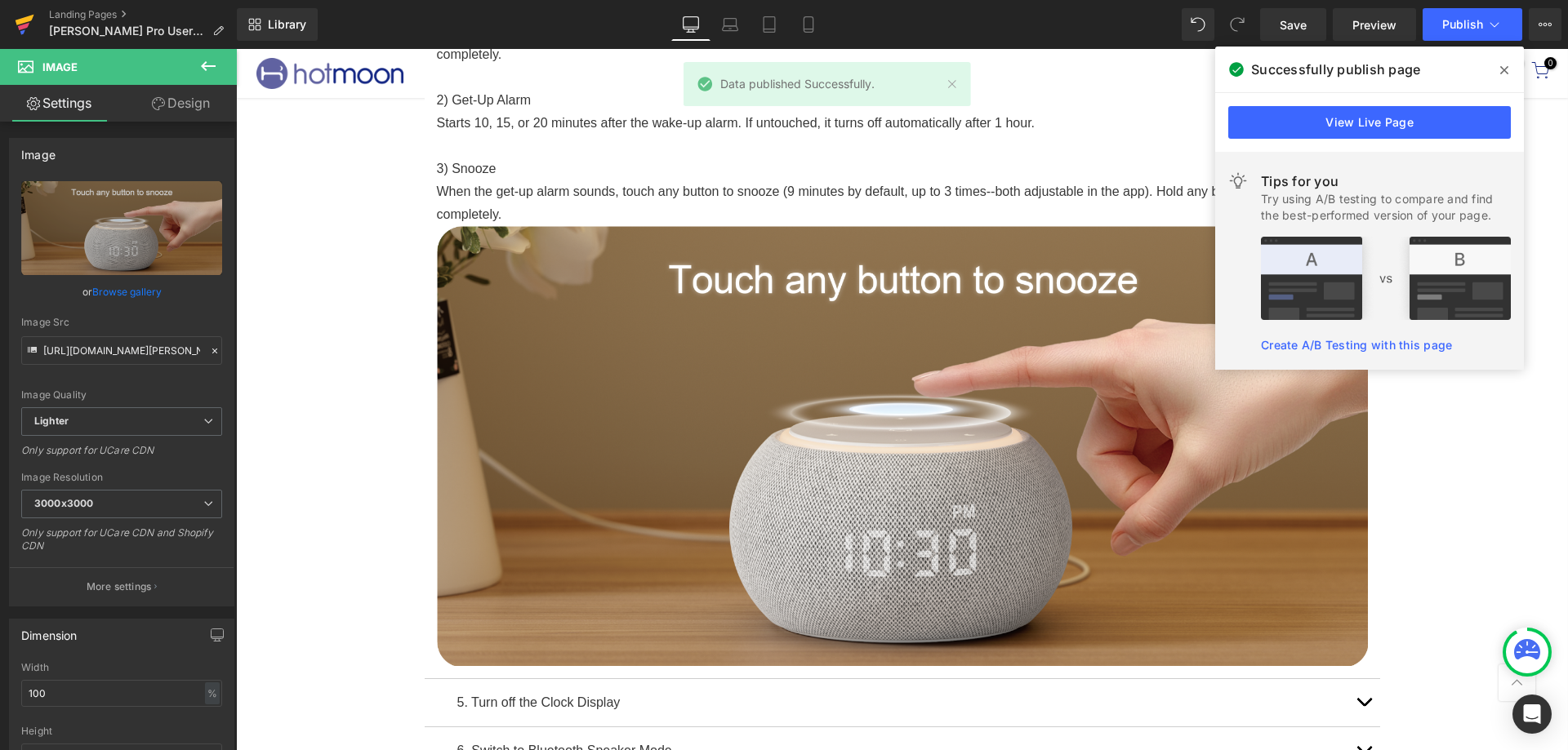
click at [25, 19] on icon at bounding box center [25, 20] width 19 height 11
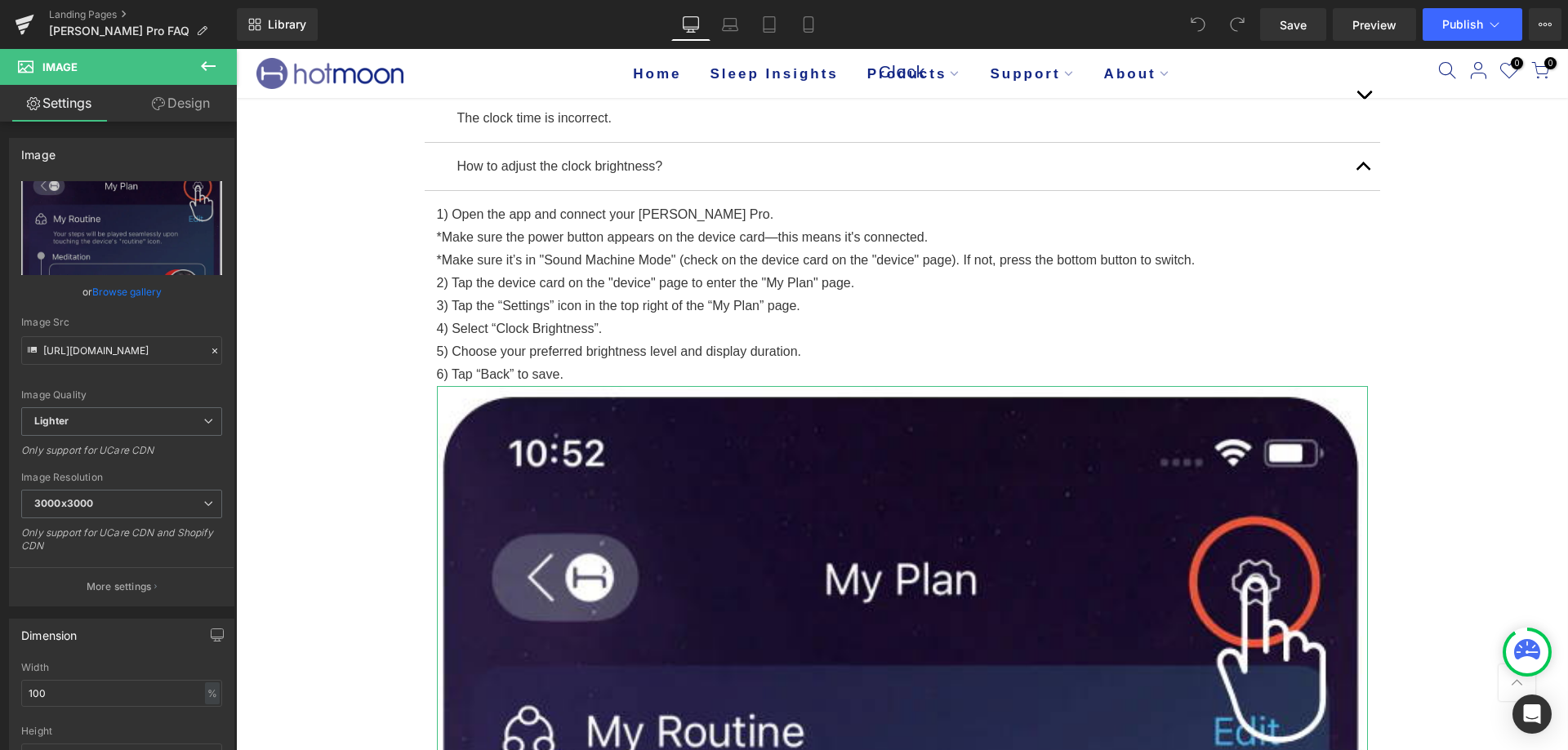
type input "C:\fakepath\[PERSON_NAME]-pro-说明书3.png"
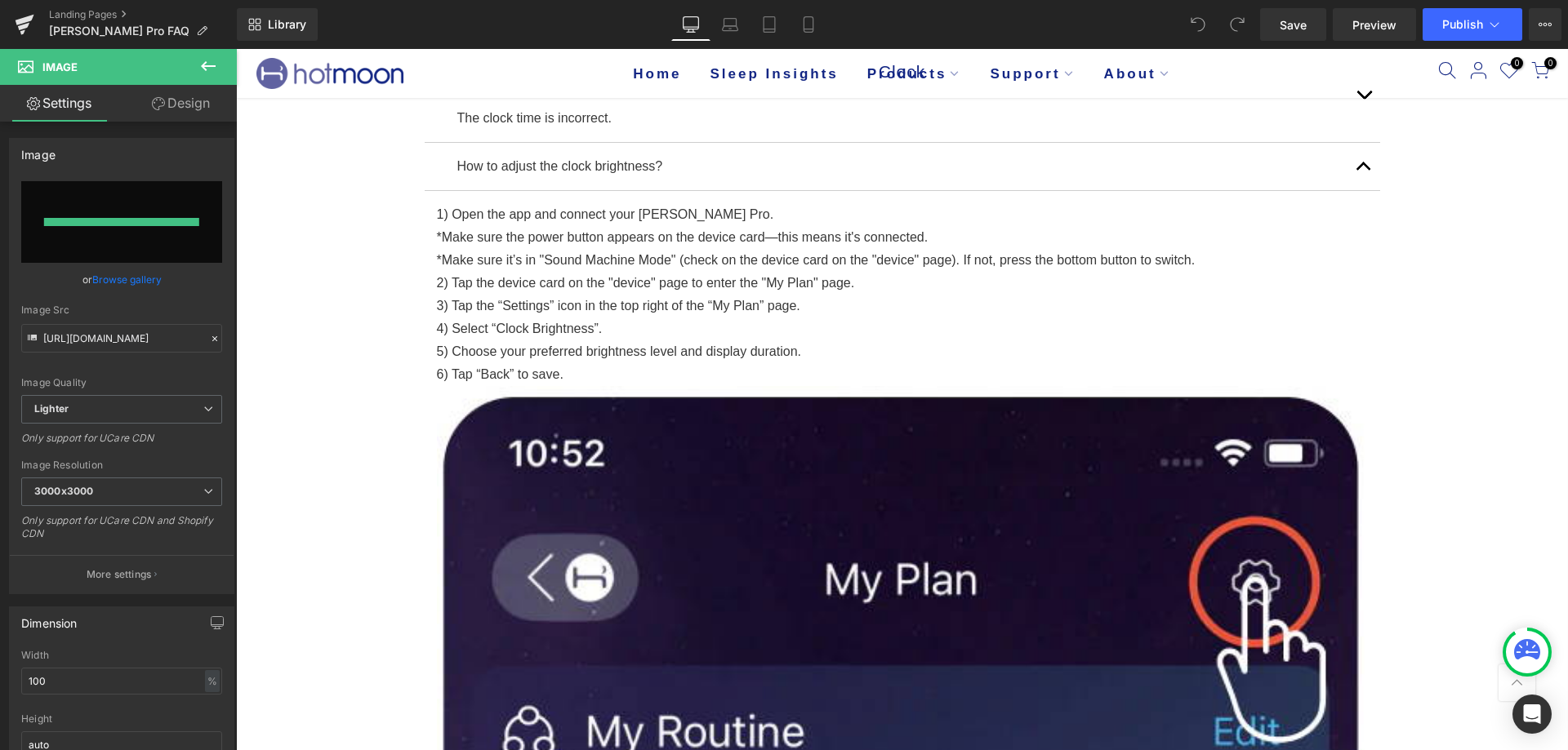
type input "https://ucarecdn.com/90a3cd70-9e1e-45a9-ba08-d166ecd8f961/-/format/auto/-/previ…"
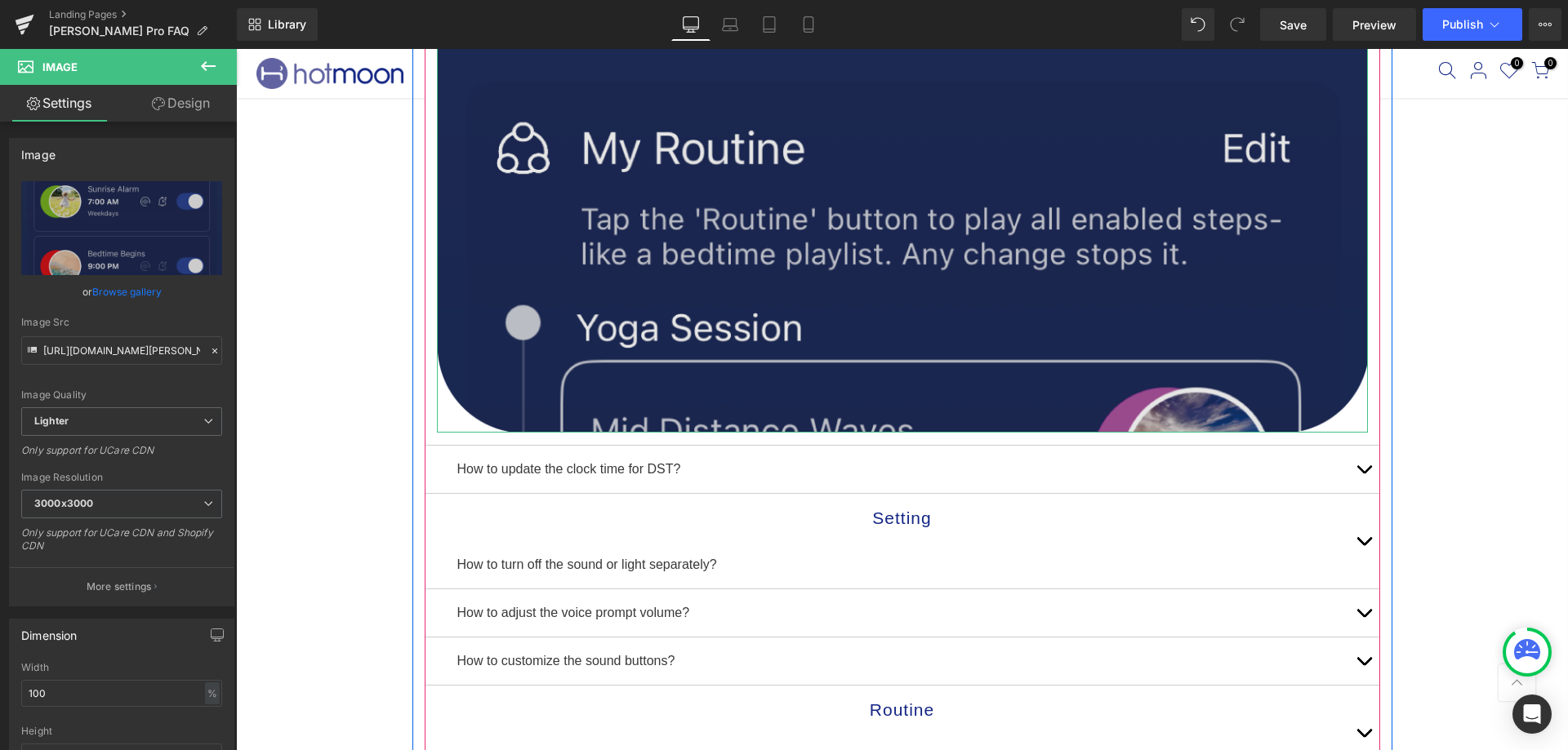
scroll to position [1878, 0]
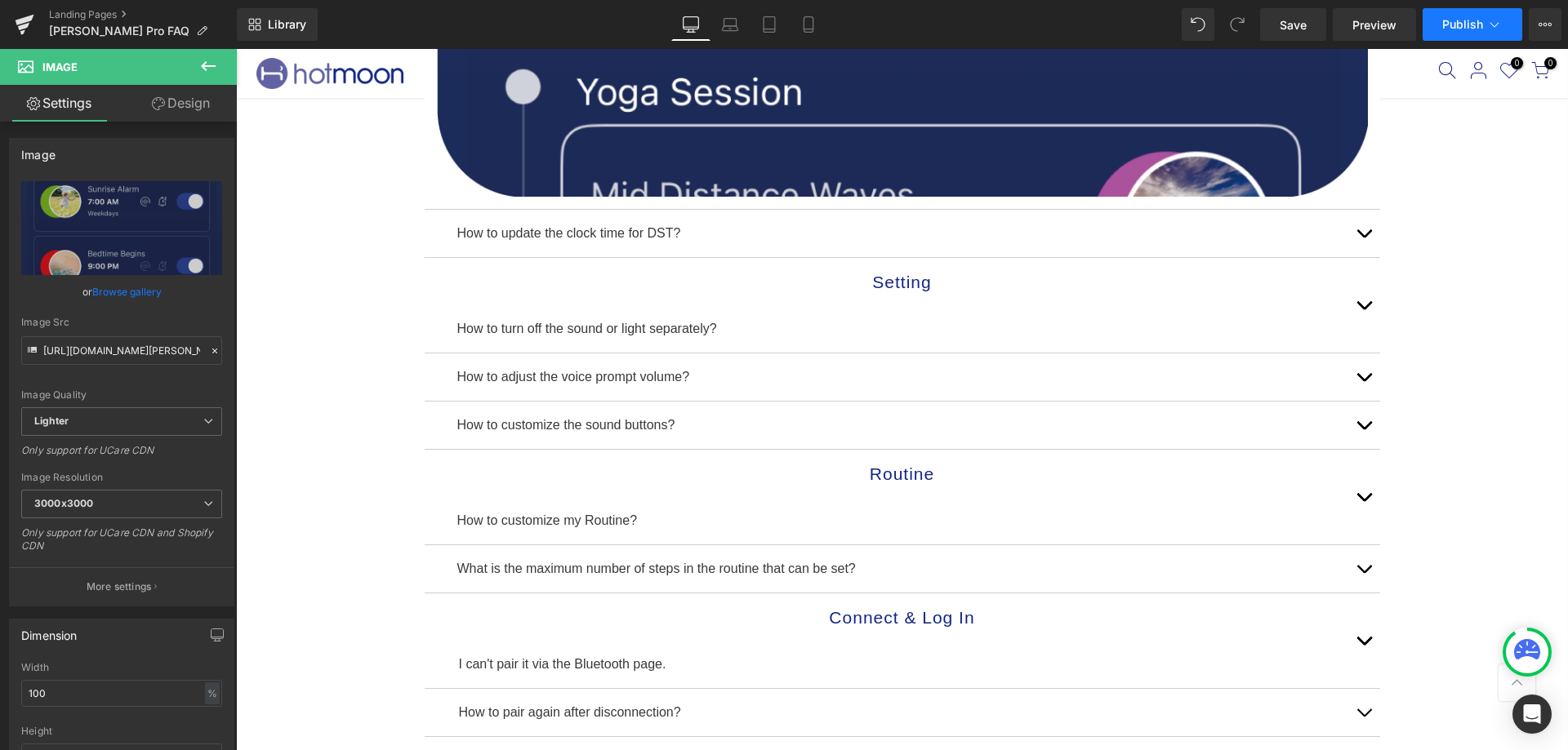
click at [1457, 29] on span "Publish" at bounding box center [1462, 25] width 41 height 13
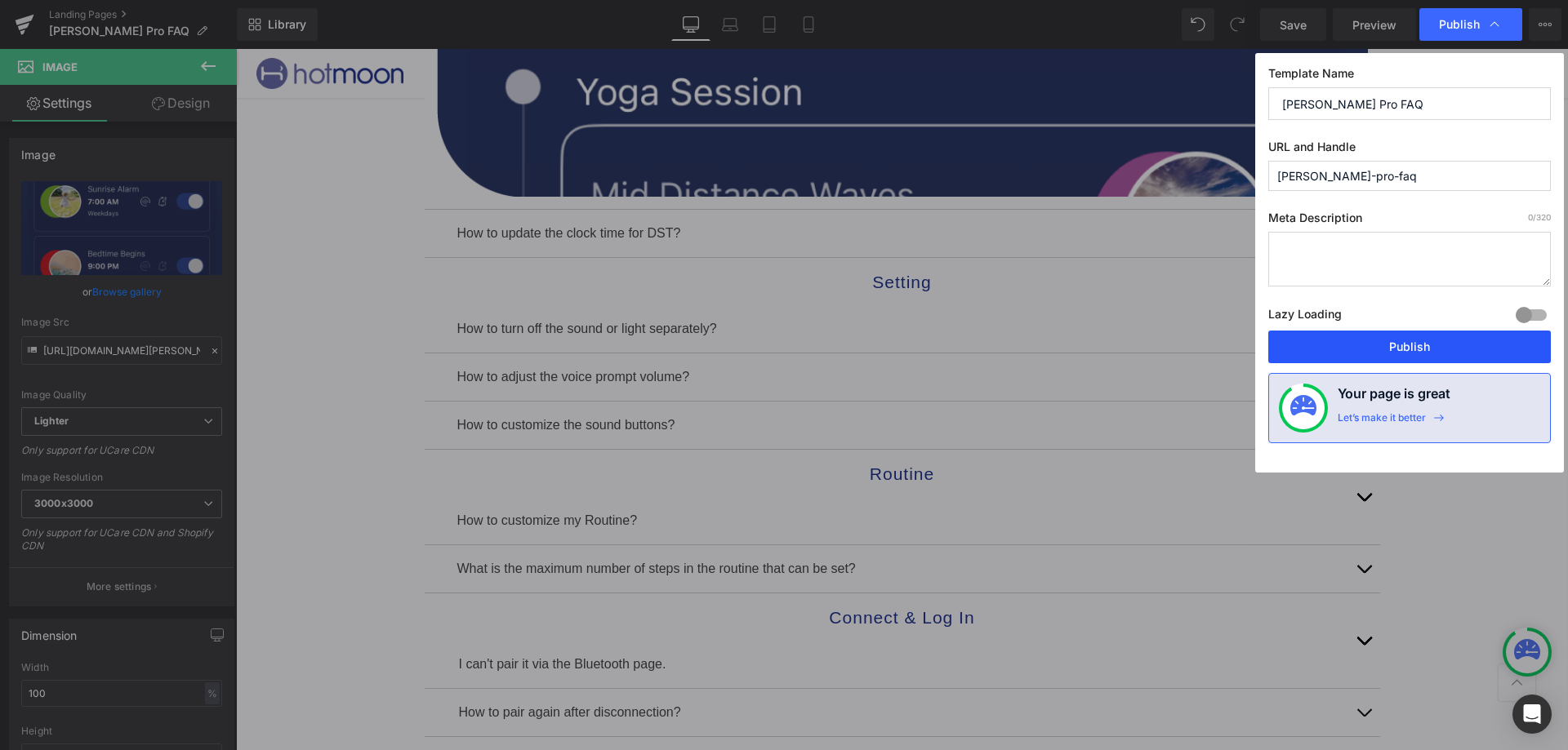
click at [1349, 347] on button "Publish" at bounding box center [1410, 346] width 283 height 32
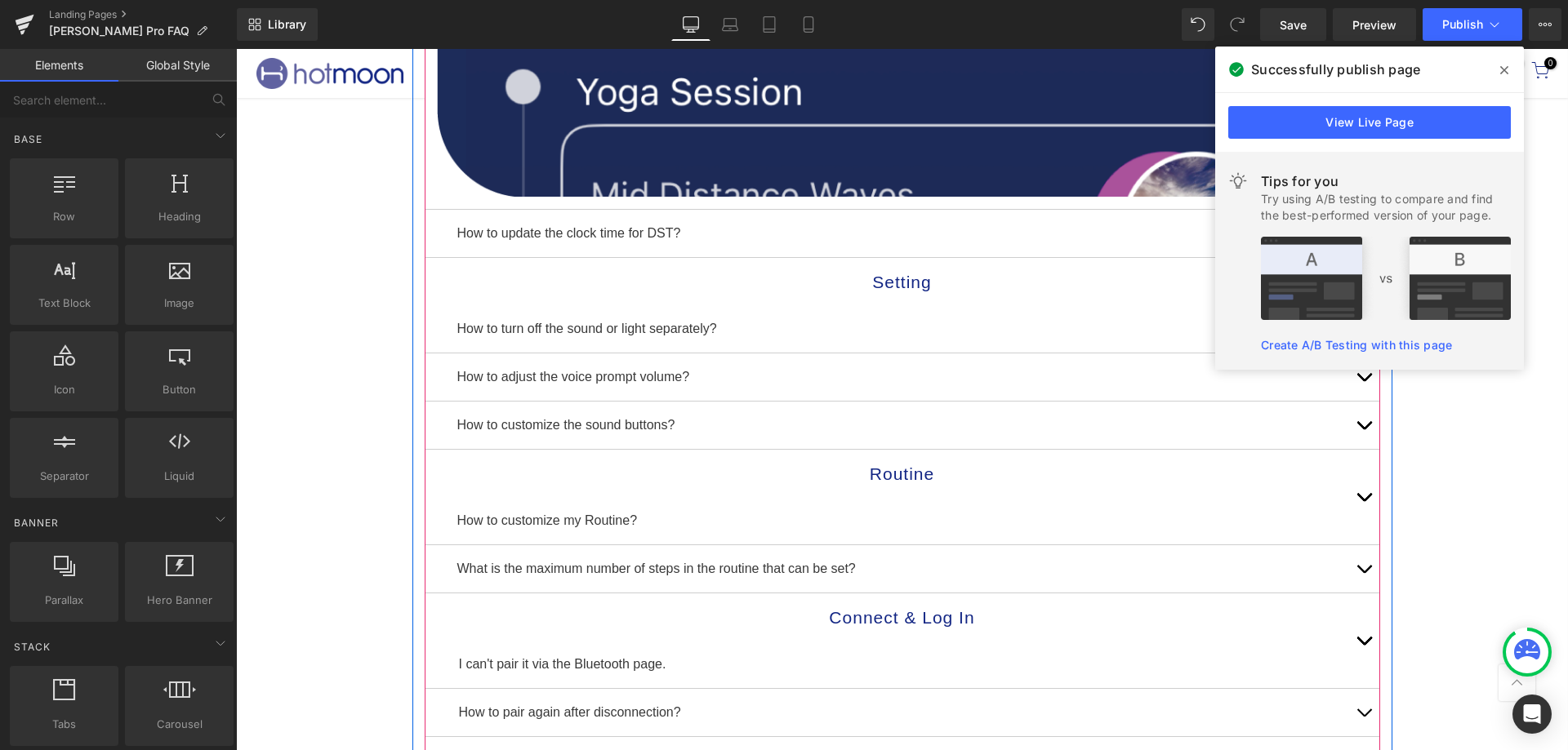
click at [1351, 378] on button "button" at bounding box center [1364, 376] width 32 height 47
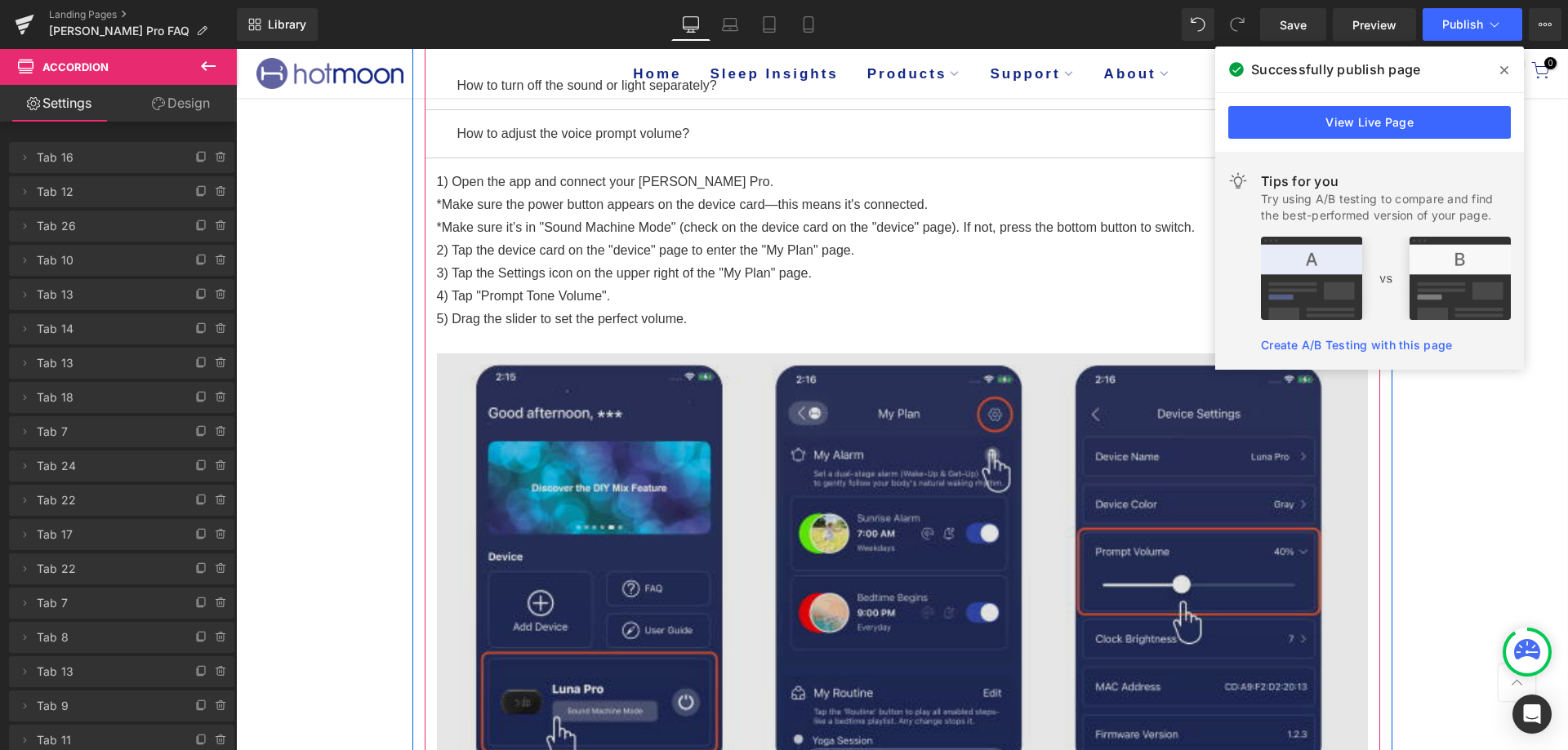
scroll to position [389, 0]
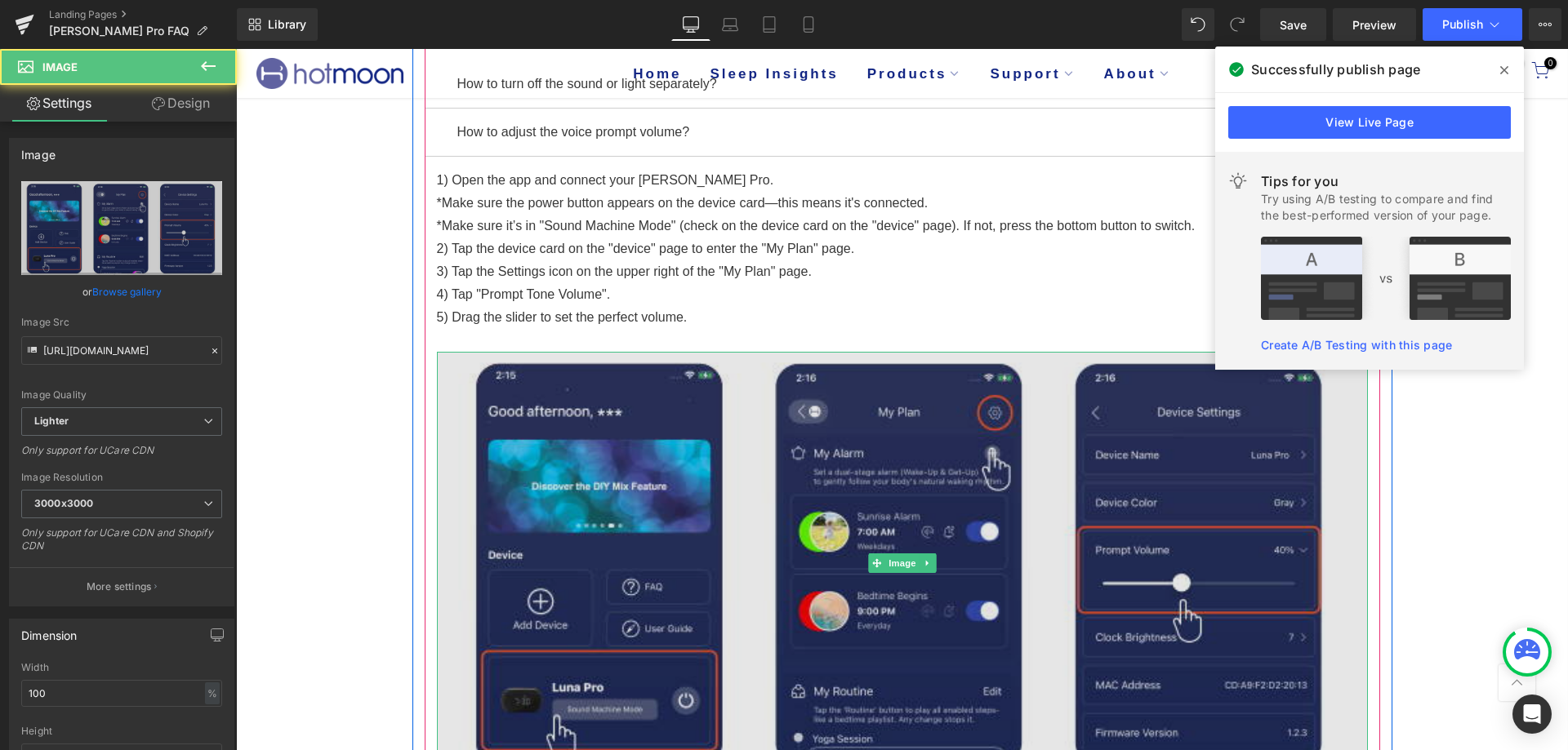
click at [798, 515] on img at bounding box center [902, 562] width 931 height 422
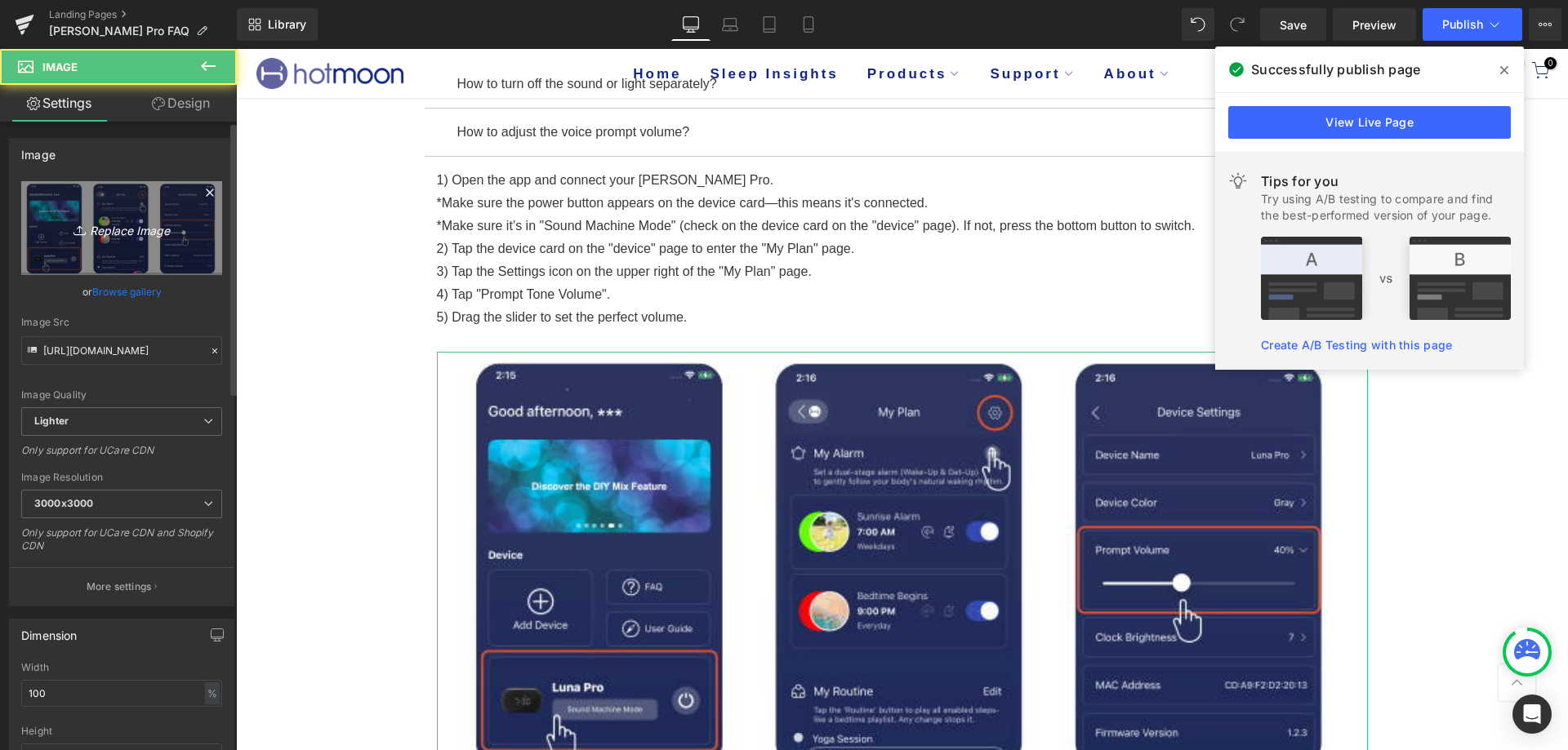
click at [122, 238] on link "Replace Image" at bounding box center [122, 228] width 201 height 94
type input "C:\fakepath\Luna-pro-说明书.png"
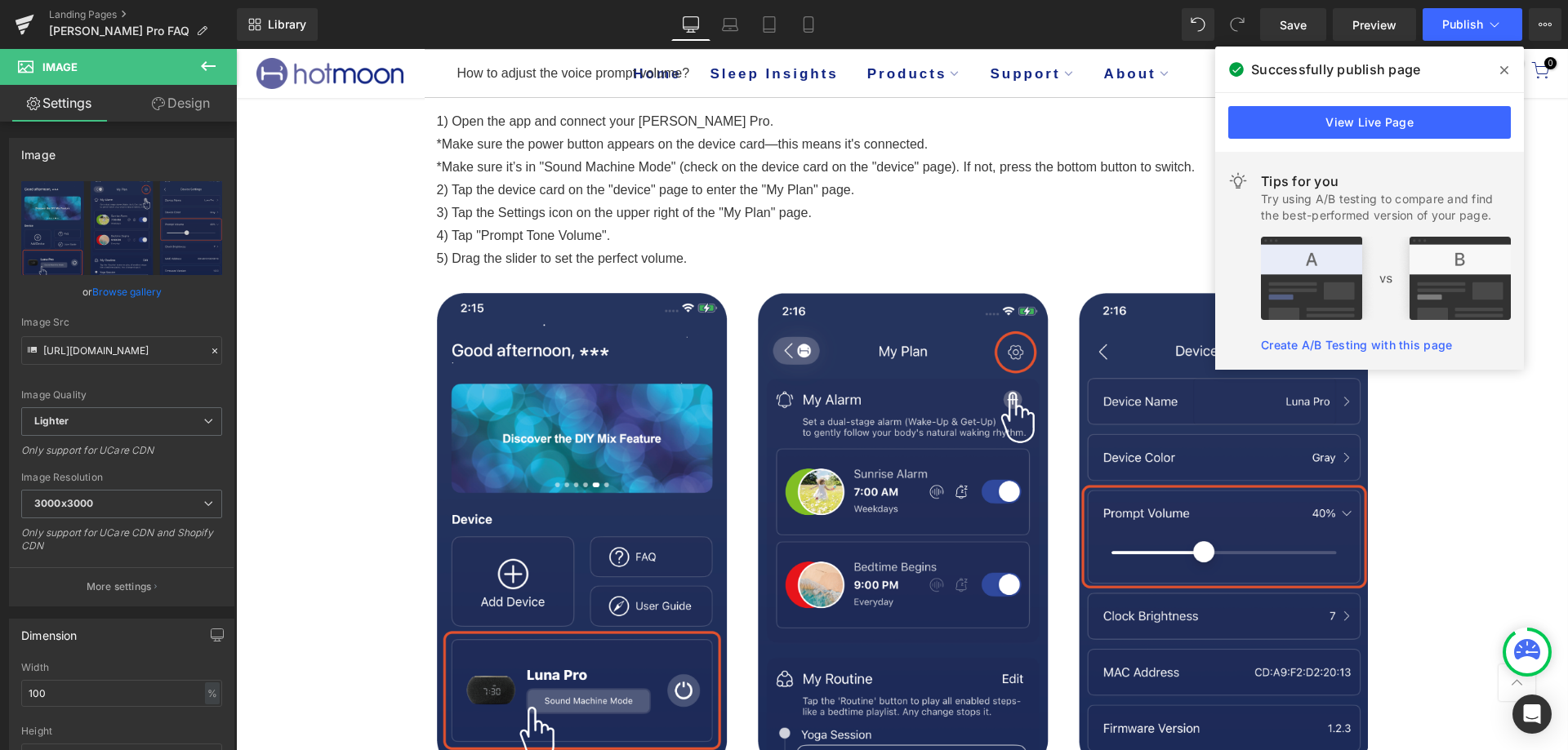
scroll to position [552, 0]
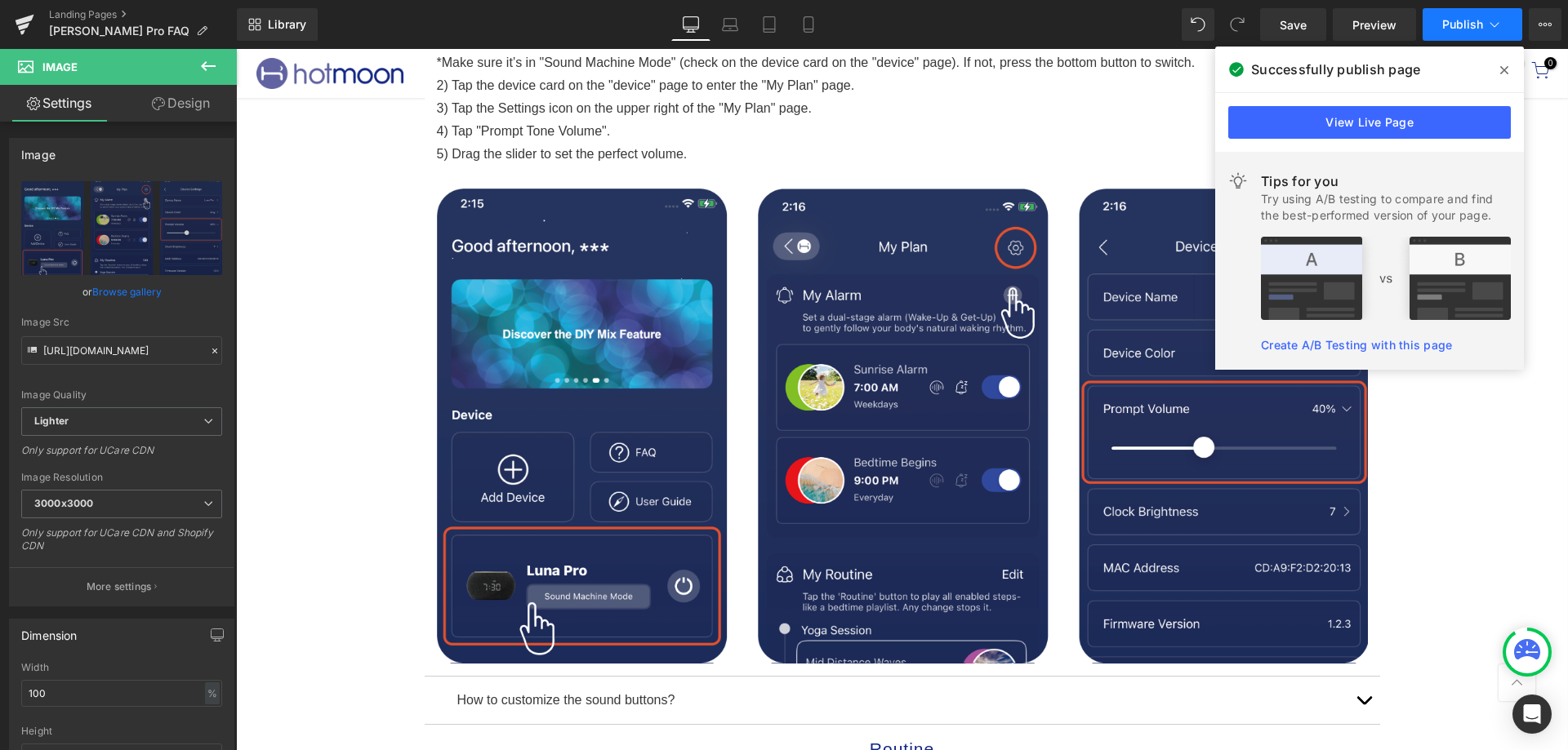
click at [1474, 16] on button "Publish" at bounding box center [1473, 24] width 99 height 32
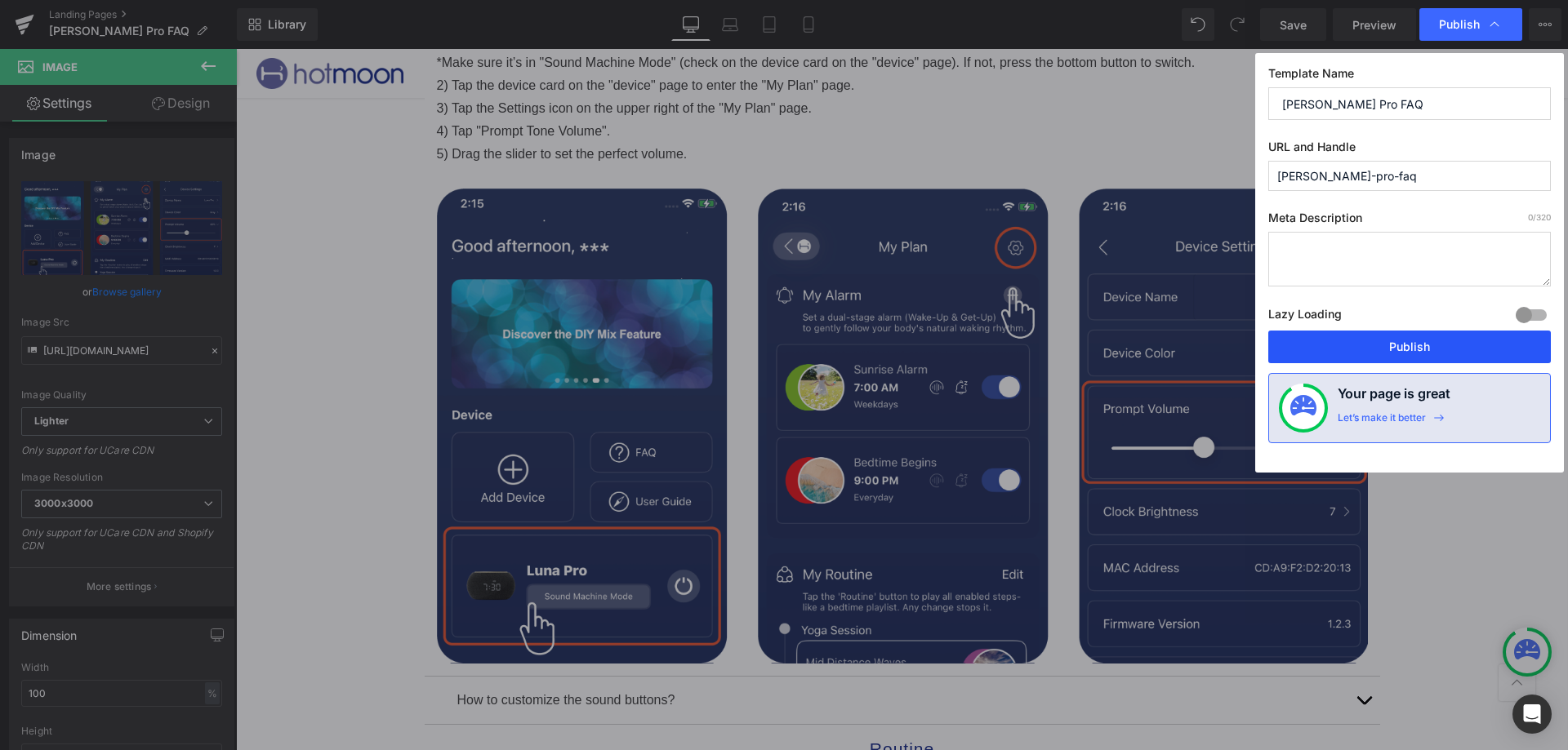
drag, startPoint x: 1403, startPoint y: 345, endPoint x: 1331, endPoint y: 426, distance: 108.4
click at [1403, 345] on button "Publish" at bounding box center [1410, 346] width 283 height 32
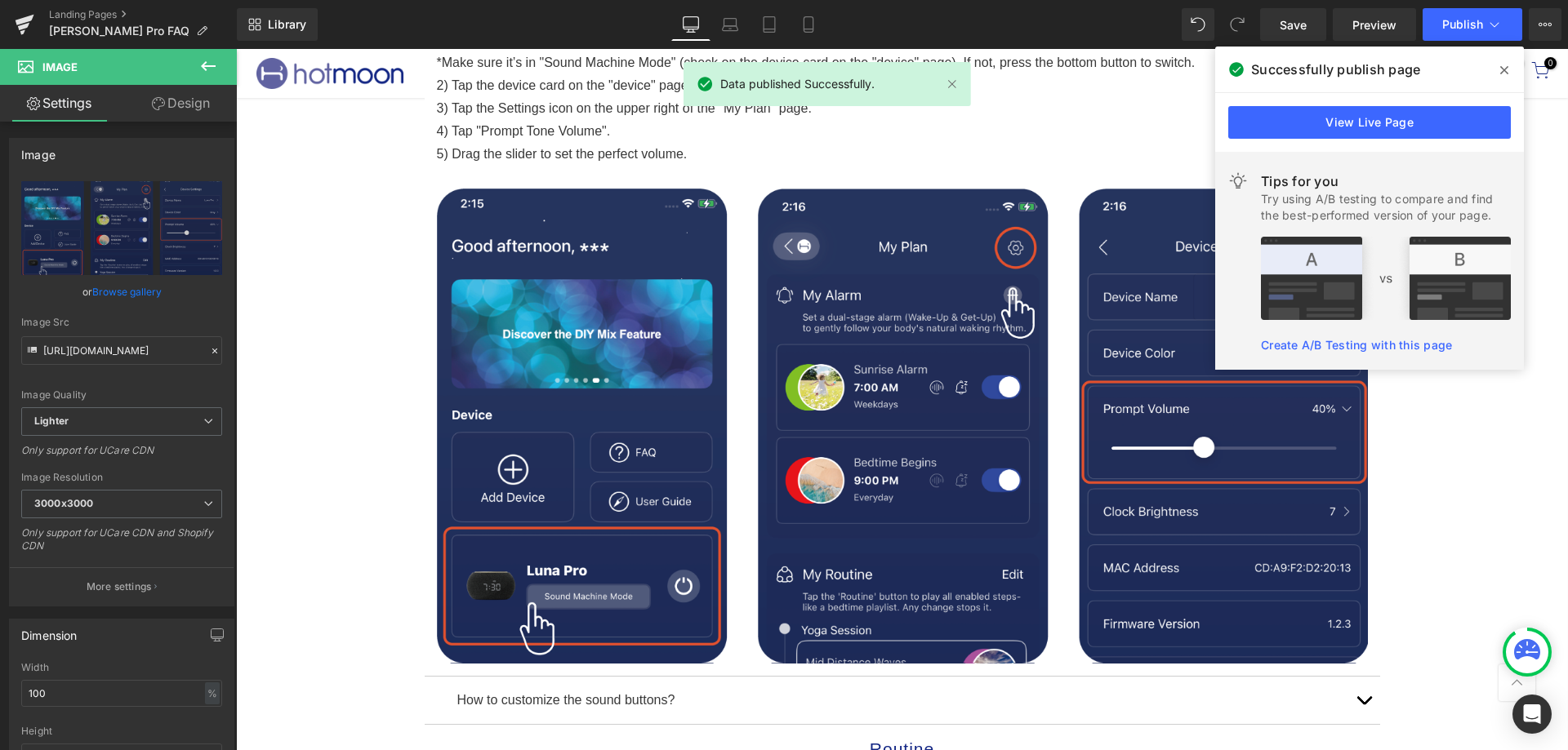
click at [1509, 78] on span at bounding box center [1505, 70] width 26 height 26
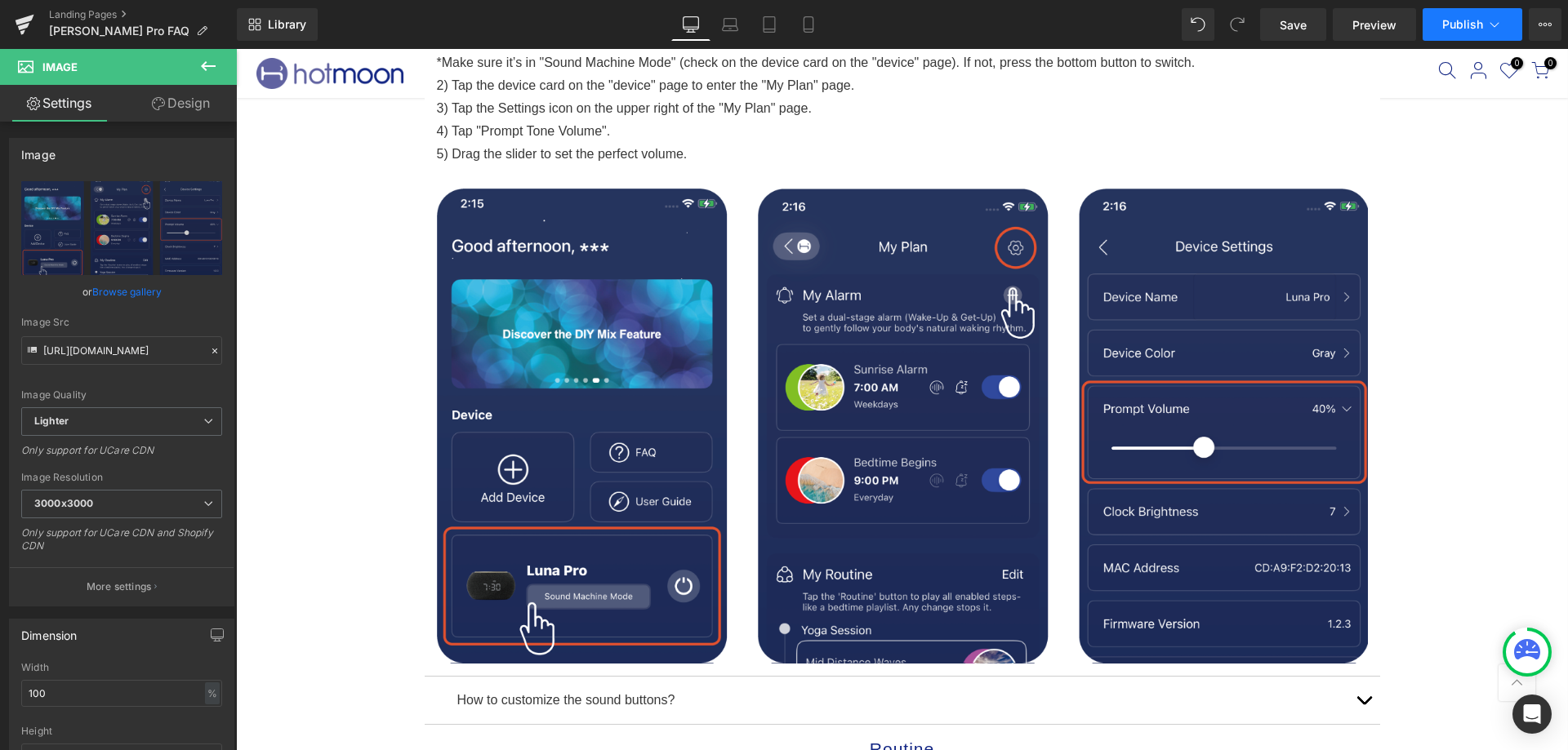
click at [1448, 29] on span "Publish" at bounding box center [1462, 25] width 41 height 13
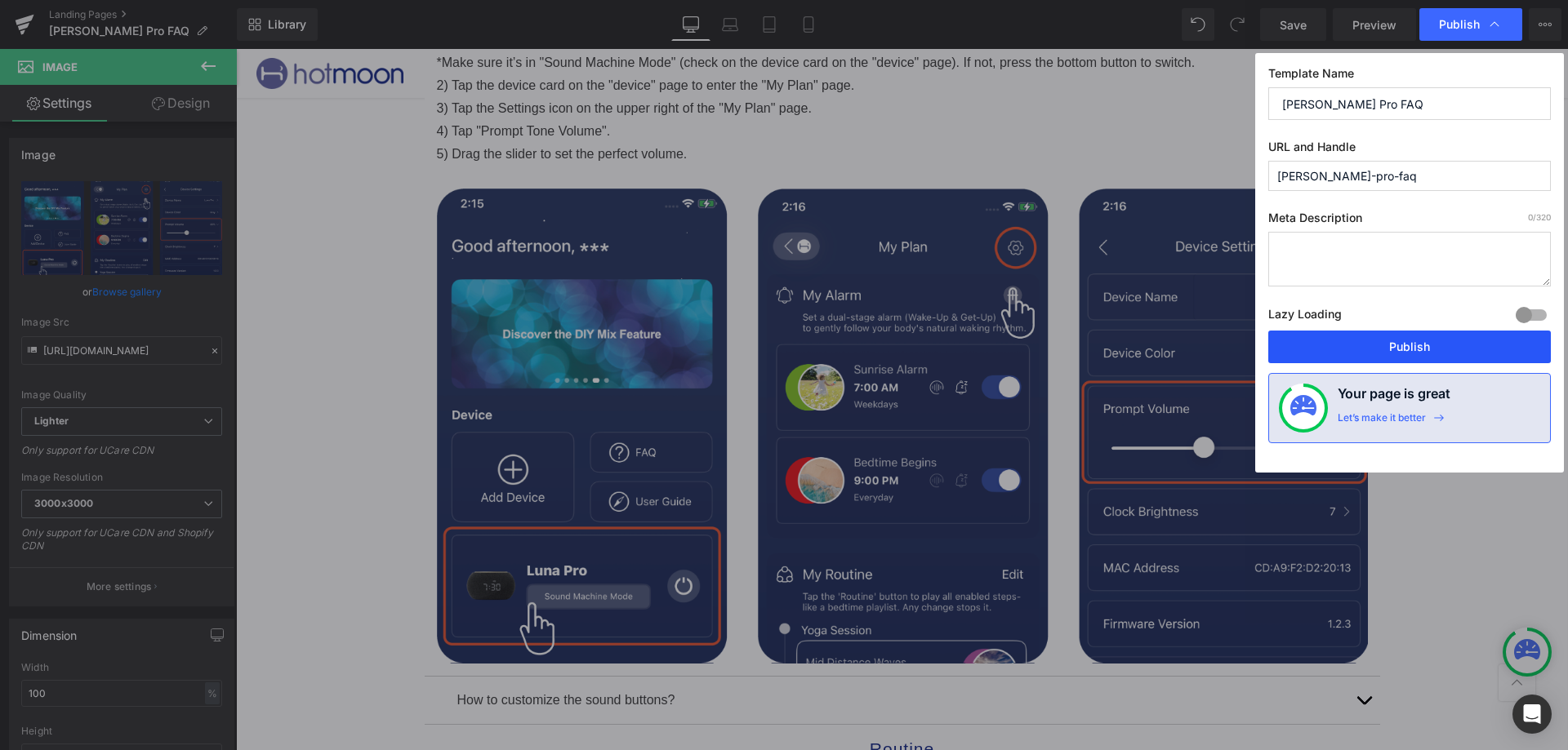
click at [1369, 346] on button "Publish" at bounding box center [1410, 346] width 283 height 32
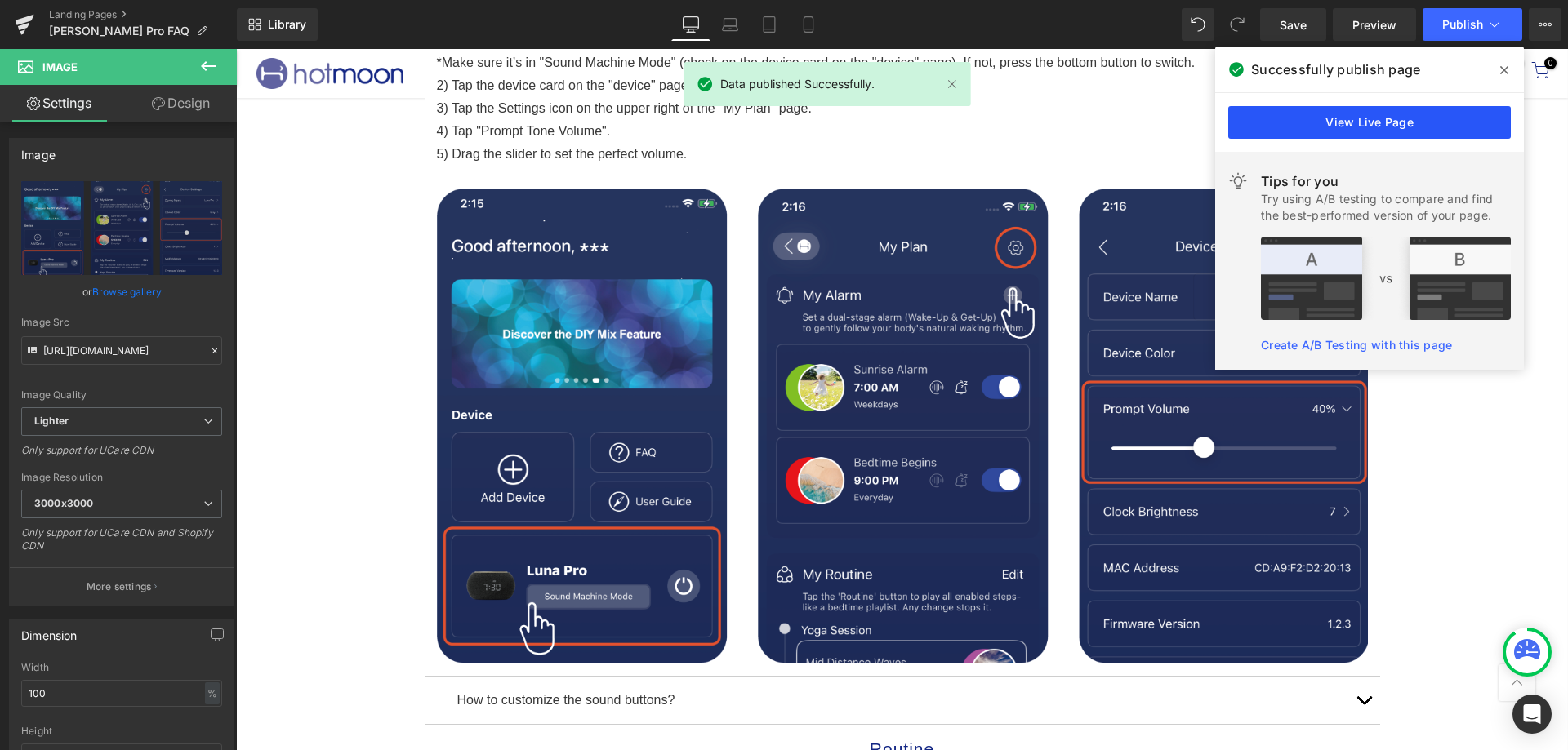
click at [1422, 127] on link "View Live Page" at bounding box center [1370, 122] width 283 height 32
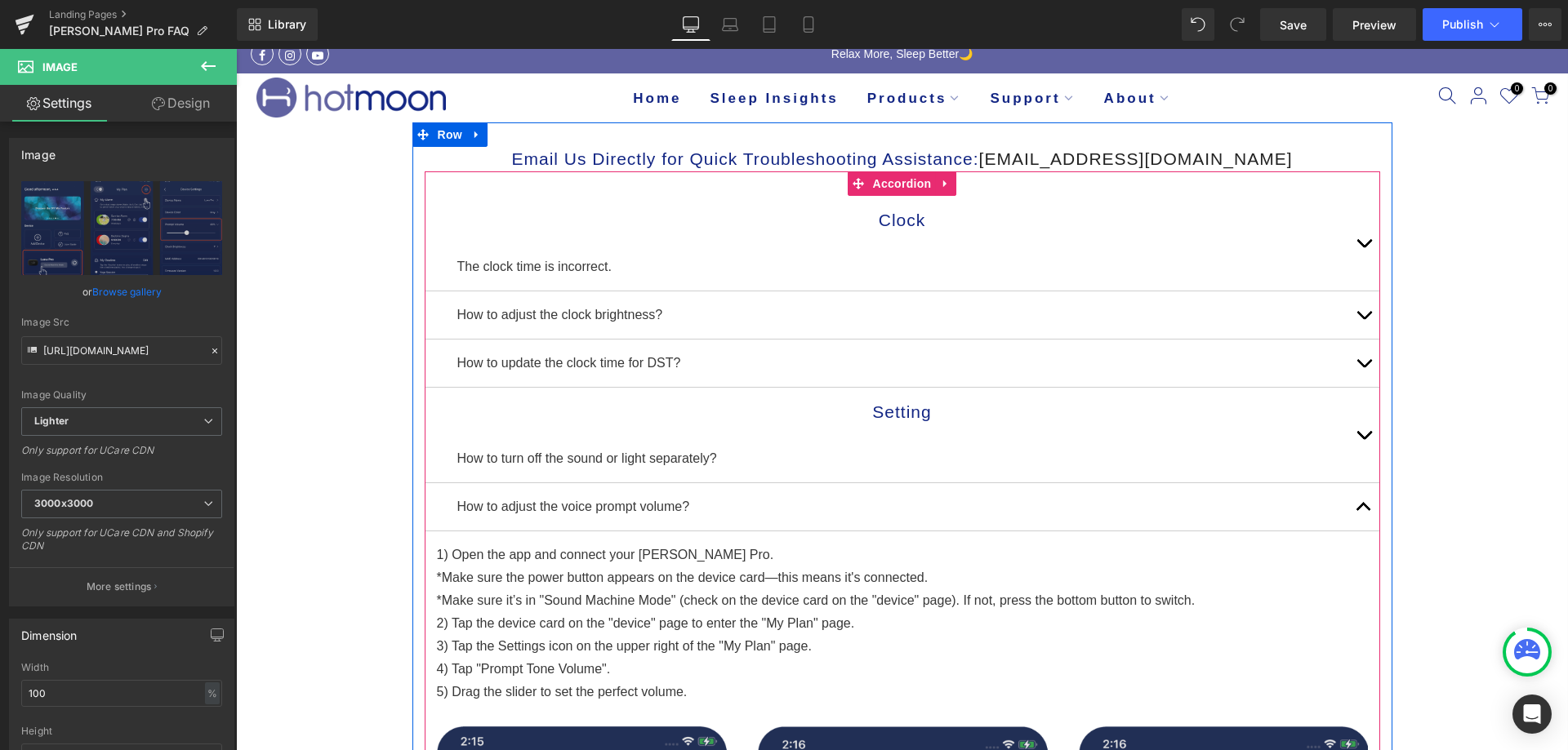
scroll to position [0, 0]
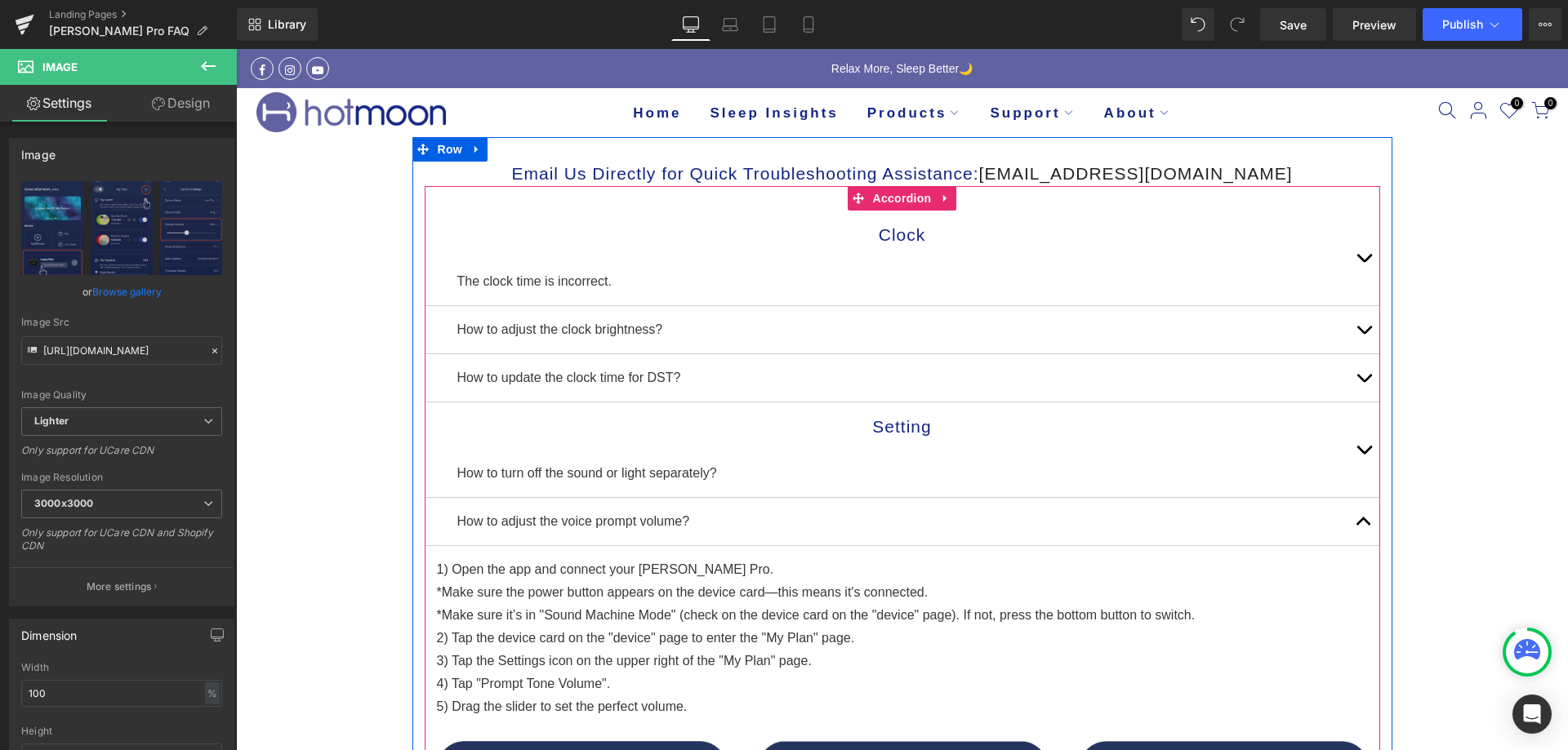
click at [1353, 321] on button "button" at bounding box center [1364, 329] width 32 height 47
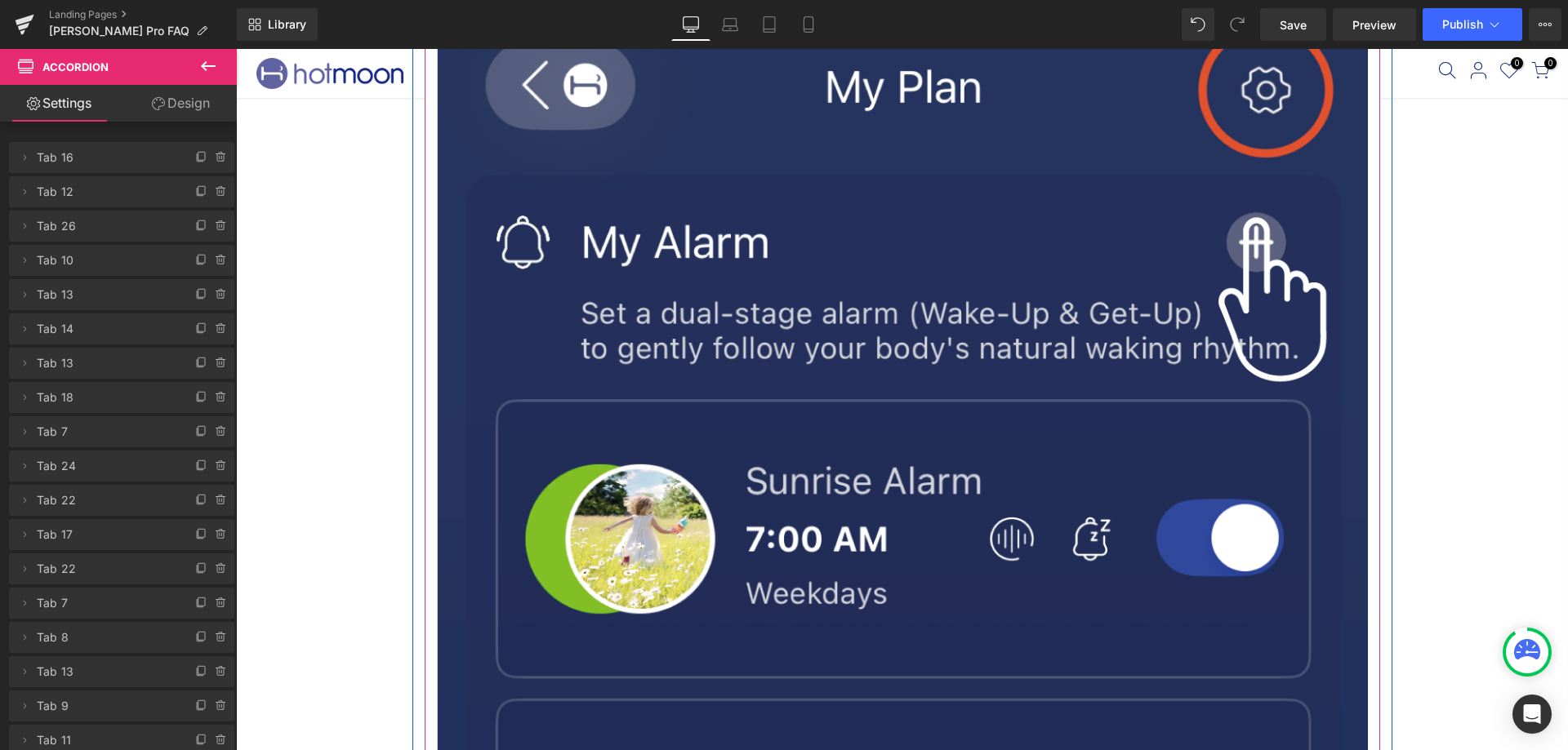
scroll to position [653, 0]
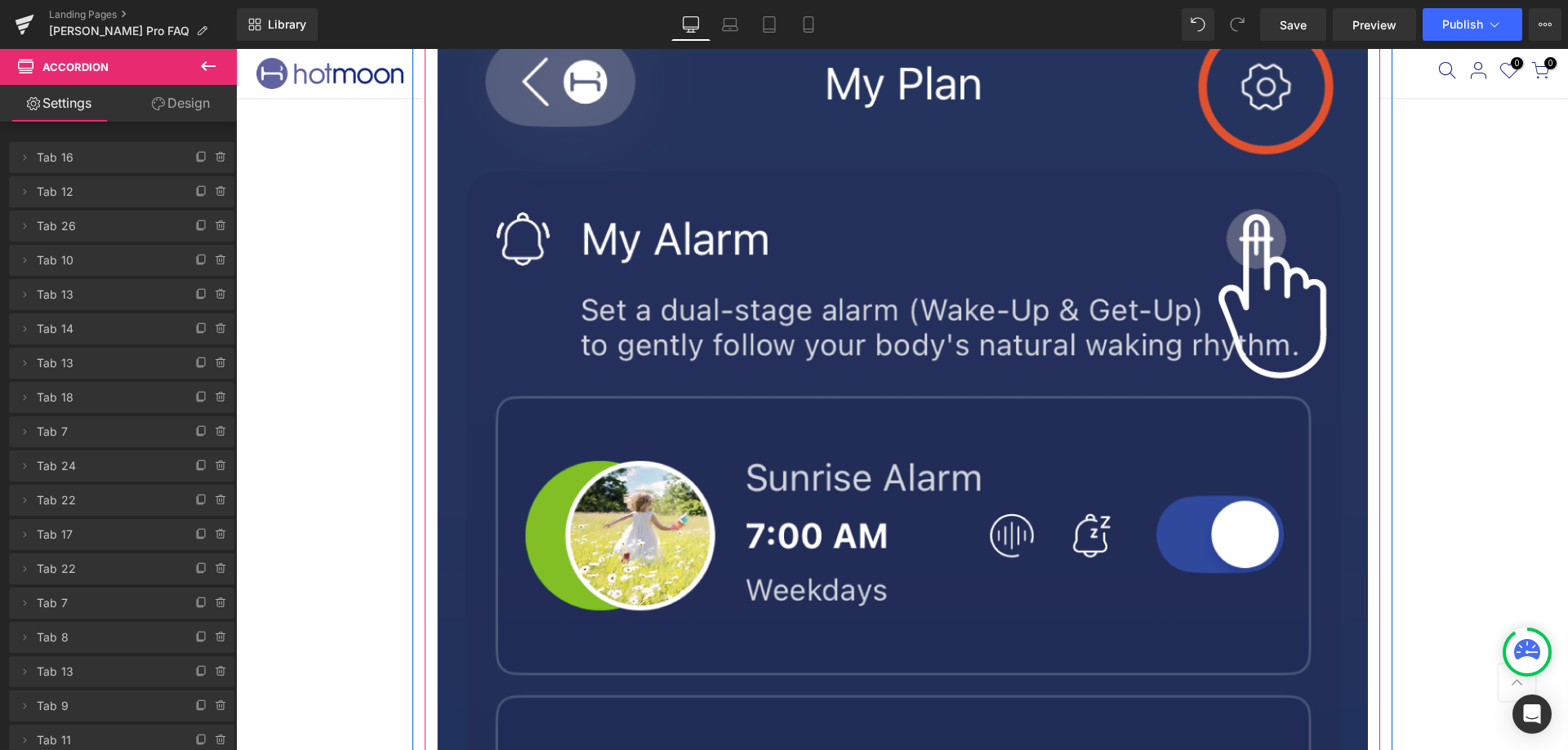
click at [998, 491] on img at bounding box center [902, 659] width 931 height 1525
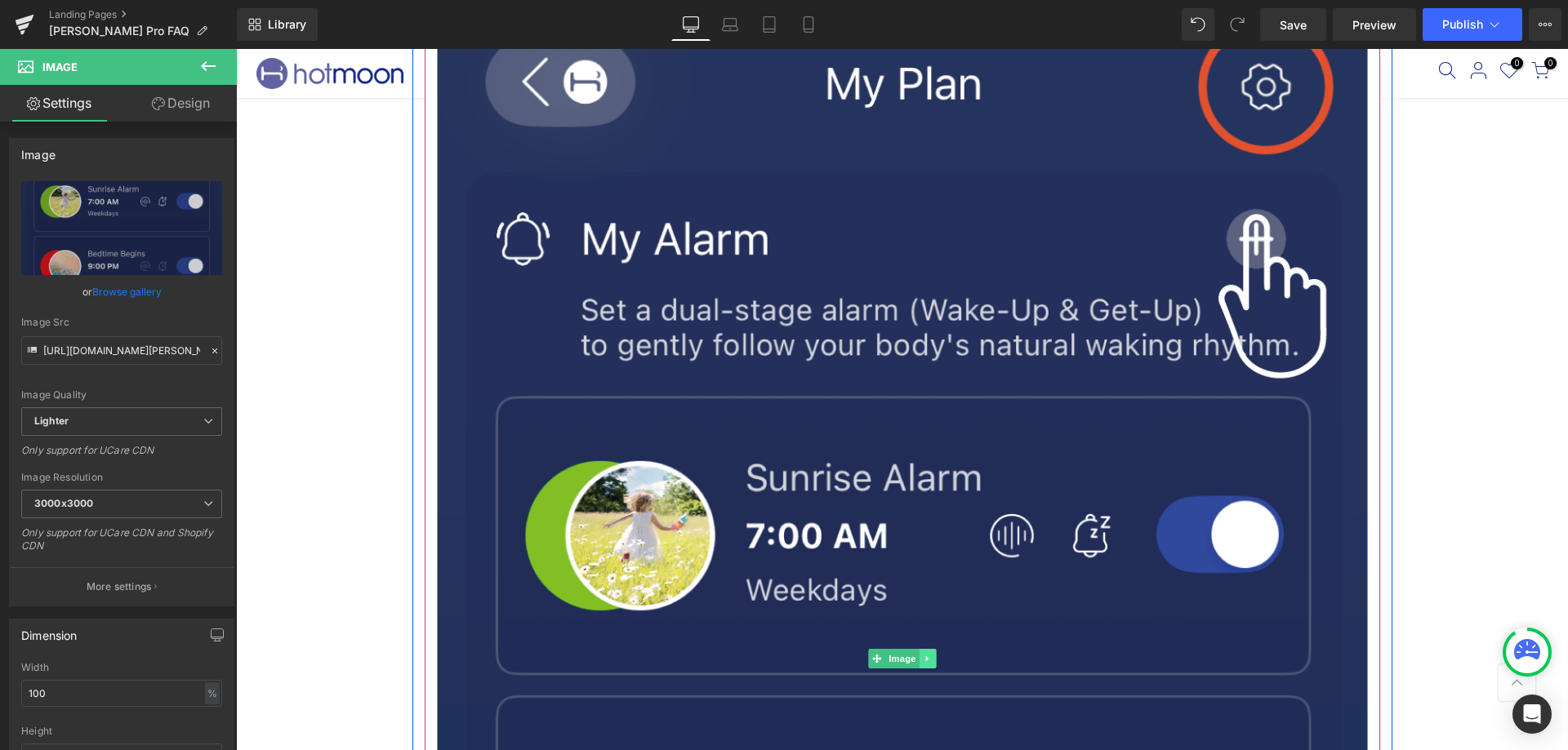
click at [923, 657] on icon at bounding box center [928, 659] width 9 height 10
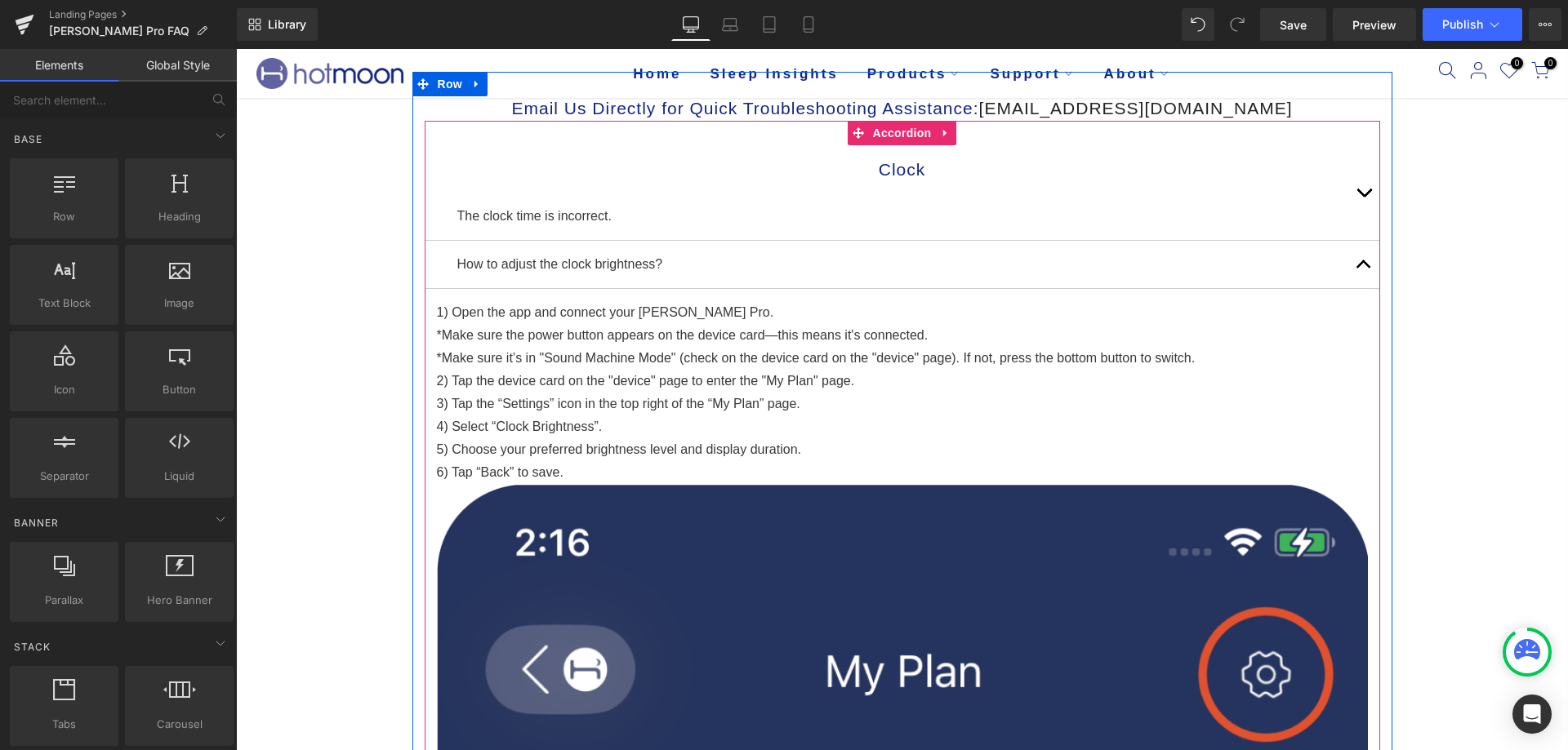
scroll to position [163, 0]
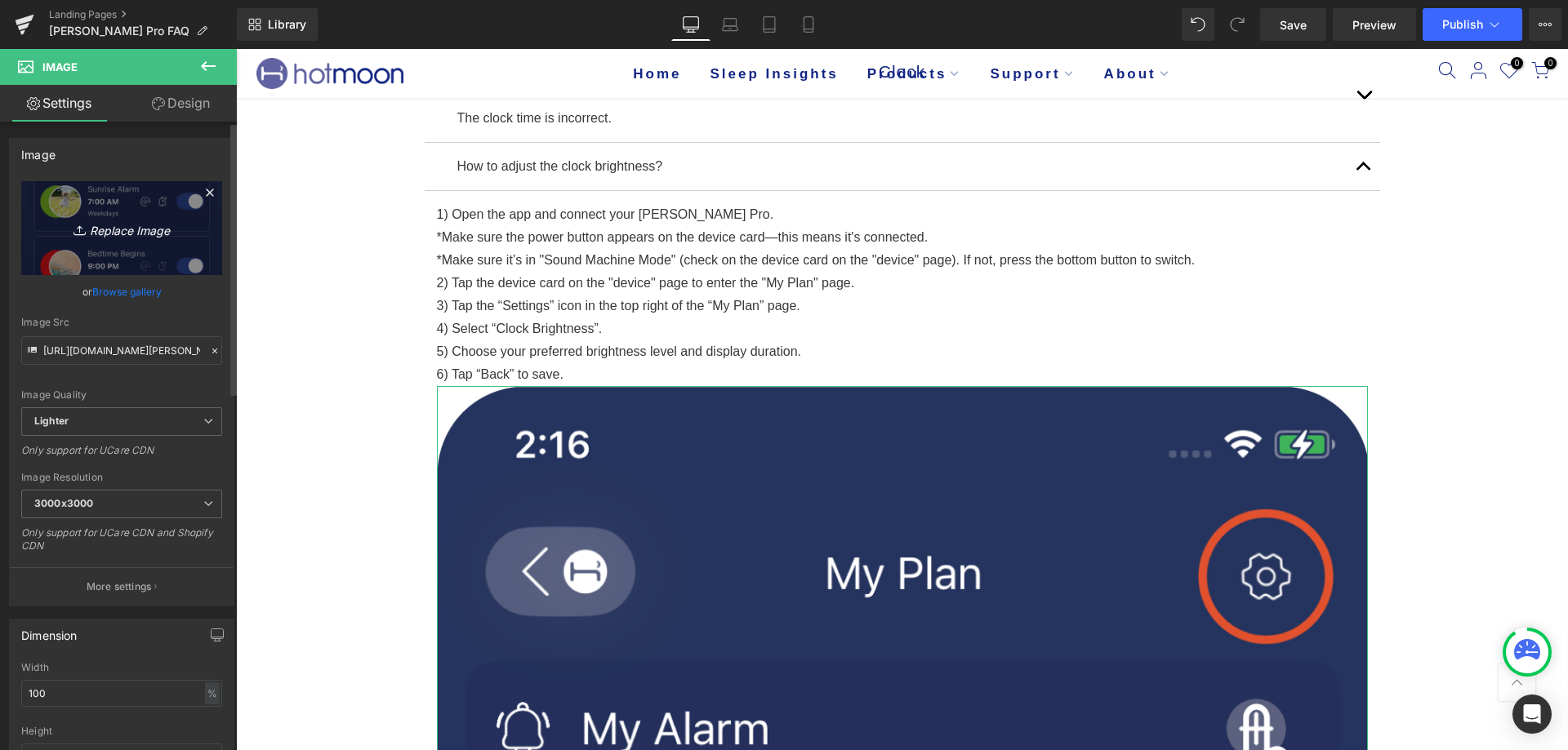
click at [135, 233] on icon "Replace Image" at bounding box center [122, 228] width 131 height 21
type input "C:\fakepath\Luna-pro-说明书6.png"
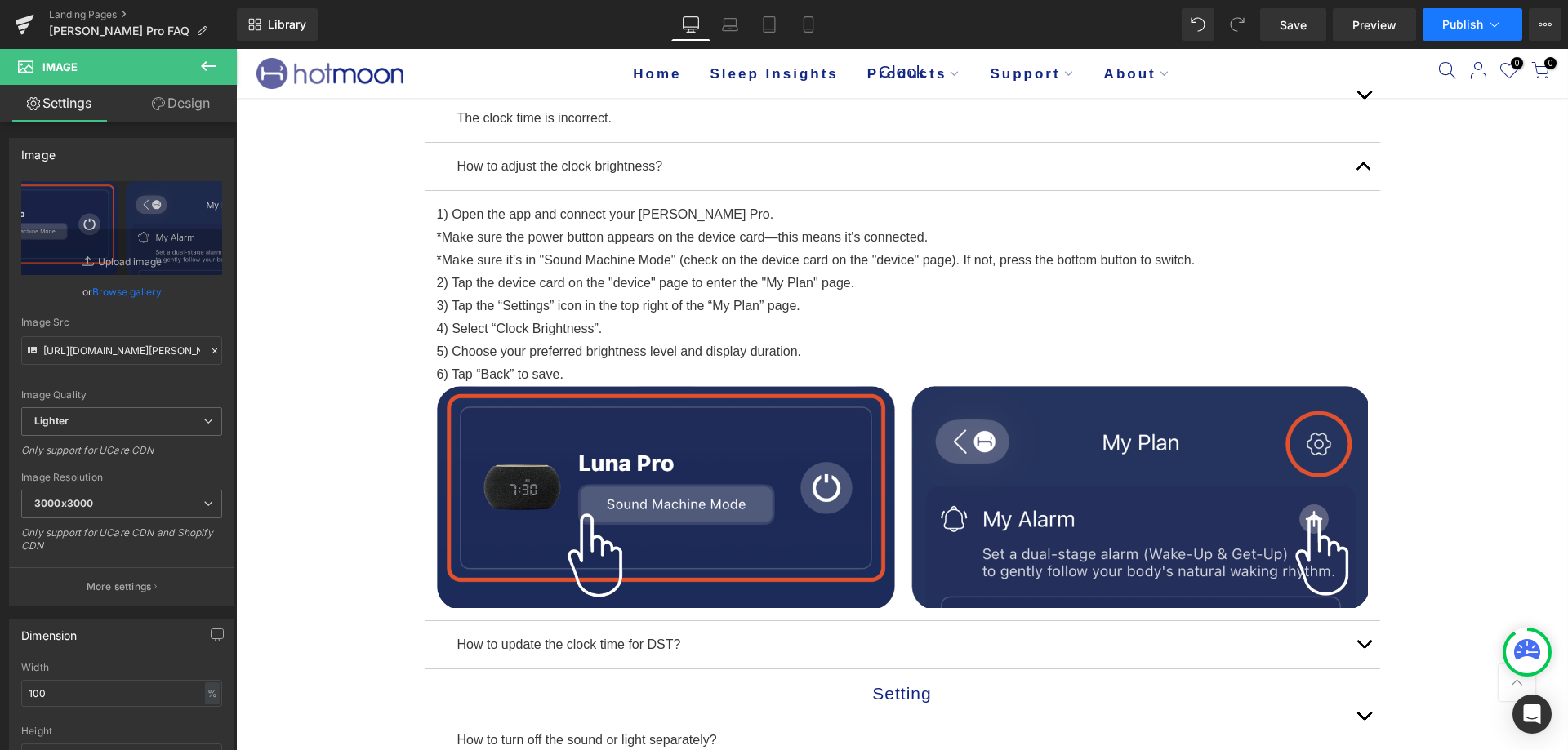
click at [1462, 18] on span "Publish" at bounding box center [1462, 25] width 41 height 13
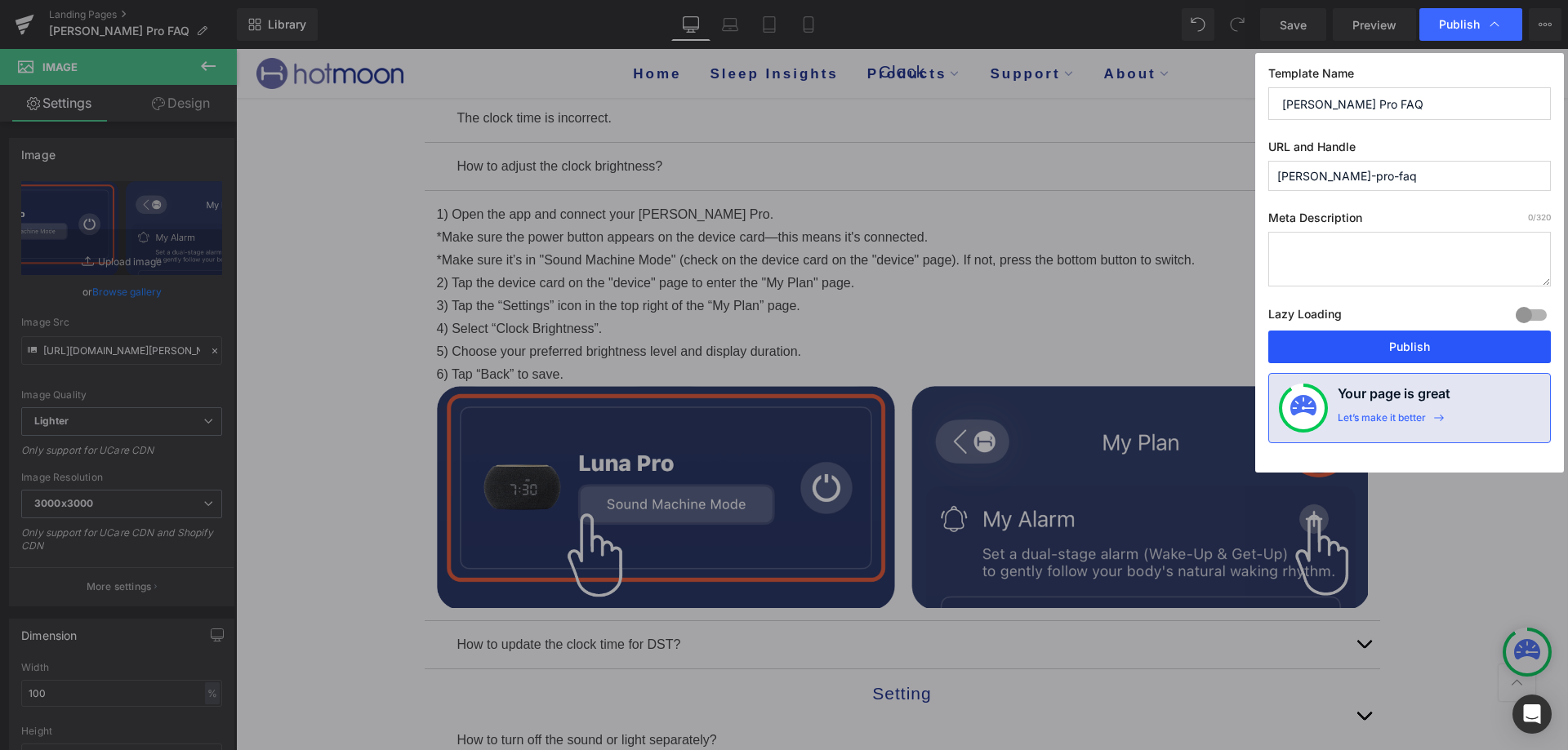
click at [1298, 335] on button "Publish" at bounding box center [1410, 346] width 283 height 32
